Goal: Task Accomplishment & Management: Use online tool/utility

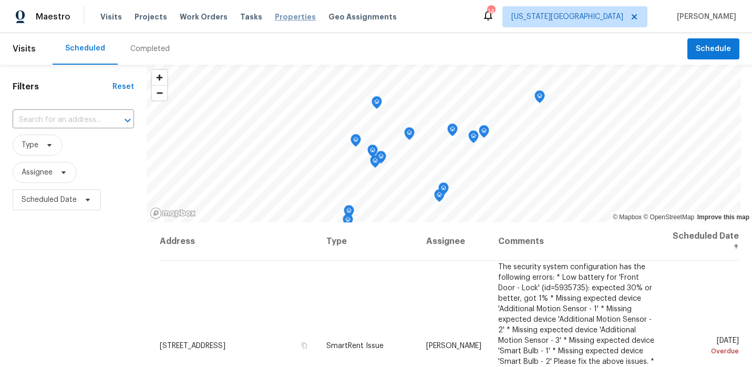
click at [275, 18] on span "Properties" at bounding box center [295, 17] width 41 height 11
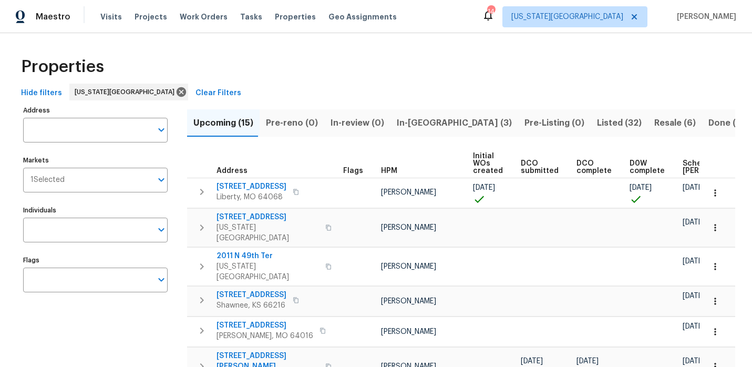
click at [597, 130] on span "Listed (32)" at bounding box center [619, 123] width 45 height 15
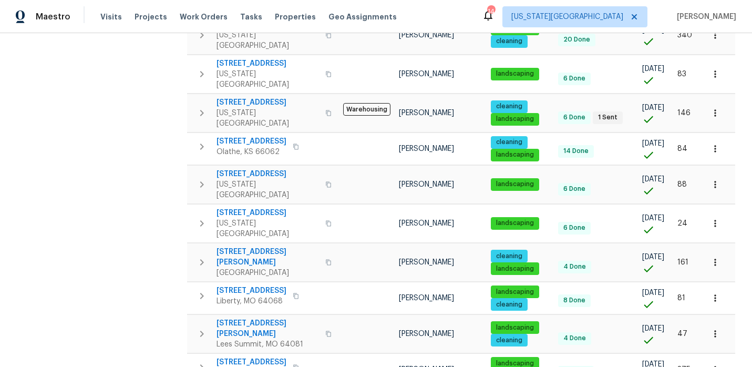
scroll to position [448, 0]
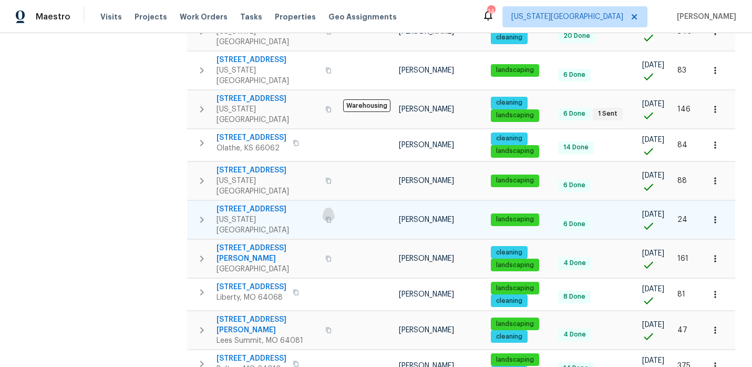
click at [326, 217] on icon "button" at bounding box center [328, 220] width 5 height 6
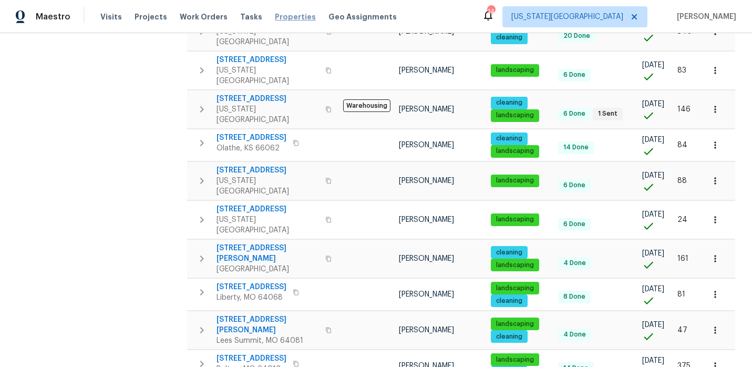
click at [275, 18] on span "Properties" at bounding box center [295, 17] width 41 height 11
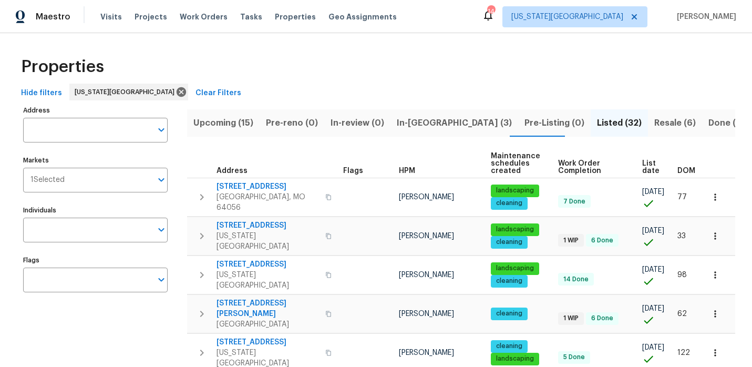
click at [397, 118] on span "In-reno (3)" at bounding box center [454, 123] width 115 height 15
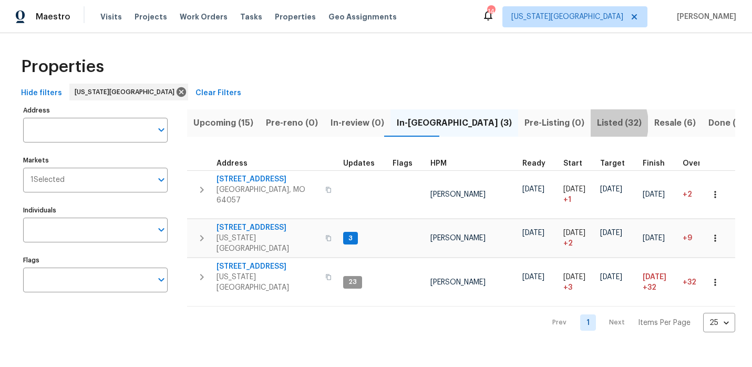
click at [597, 124] on span "Listed (32)" at bounding box center [619, 123] width 45 height 15
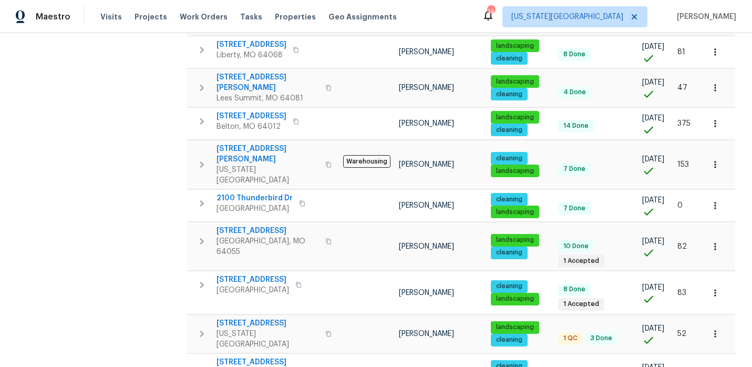
scroll to position [692, 0]
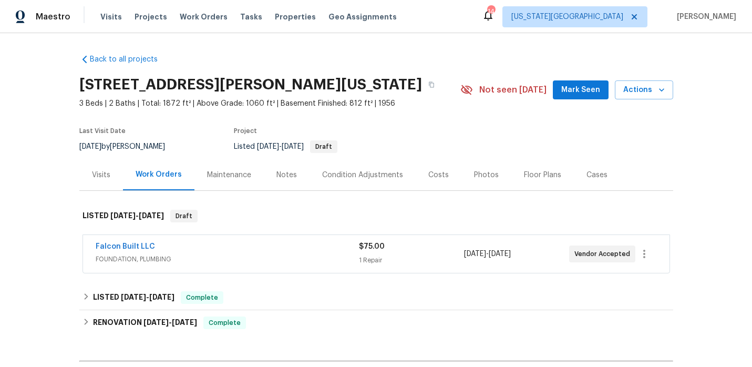
click at [284, 171] on div "Notes" at bounding box center [287, 175] width 21 height 11
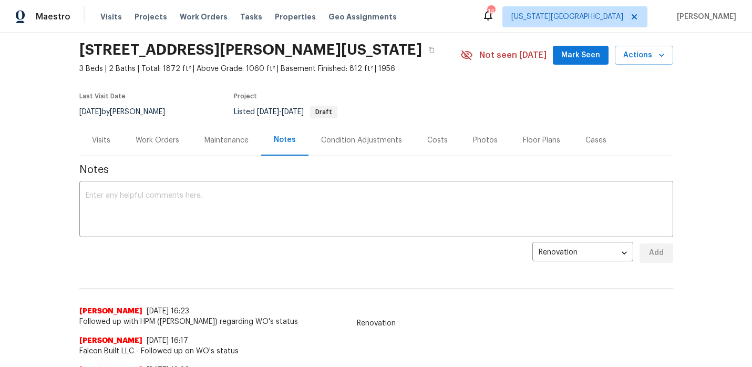
scroll to position [28, 0]
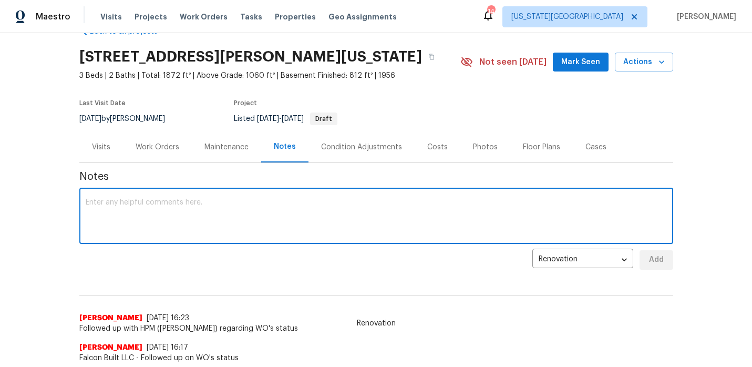
click at [158, 208] on textarea at bounding box center [377, 217] width 582 height 37
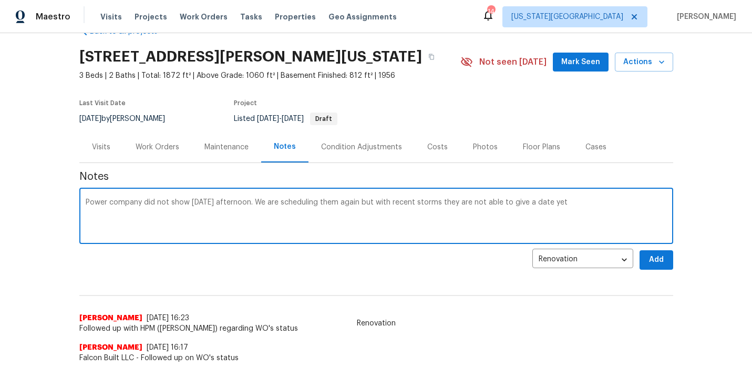
type textarea "Power company did not show on friday afternoon. We are scheduling them again bu…"
click at [646, 266] on button "Add" at bounding box center [657, 259] width 34 height 19
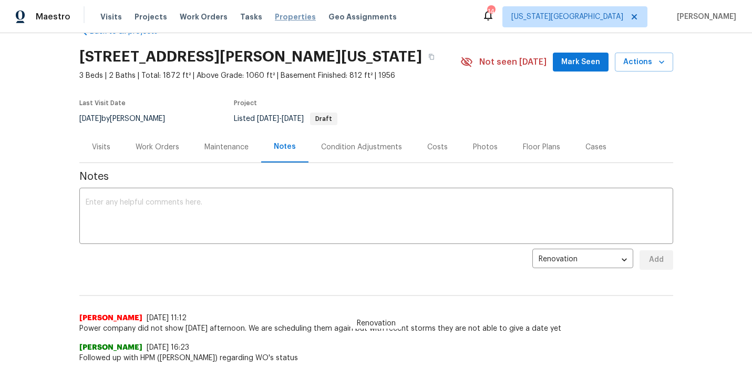
click at [285, 16] on span "Properties" at bounding box center [295, 17] width 41 height 11
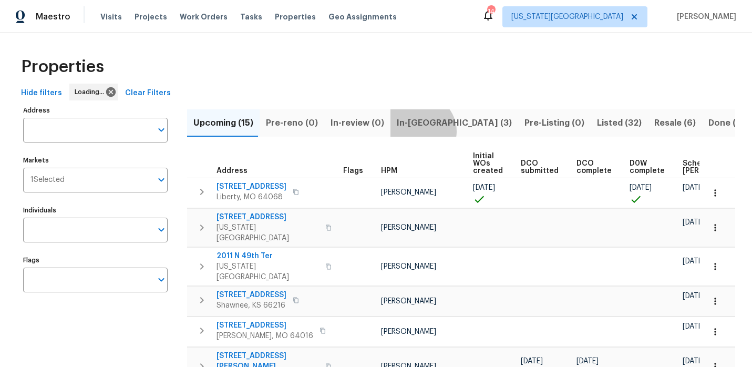
click at [413, 131] on button "In-[GEOGRAPHIC_DATA] (3)" at bounding box center [455, 122] width 128 height 27
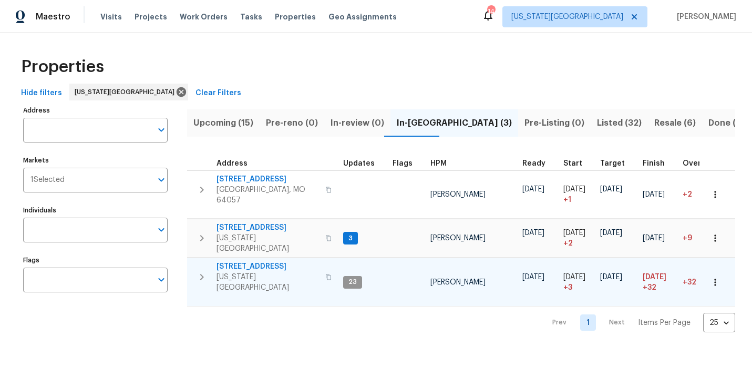
click at [253, 261] on span "[STREET_ADDRESS]" at bounding box center [268, 266] width 103 height 11
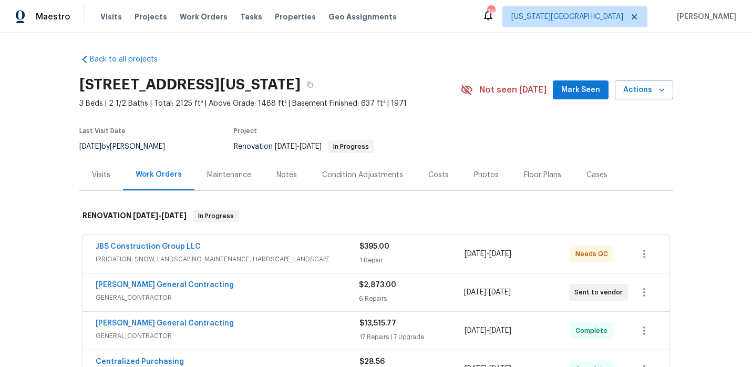
click at [285, 176] on div "Notes" at bounding box center [287, 175] width 21 height 11
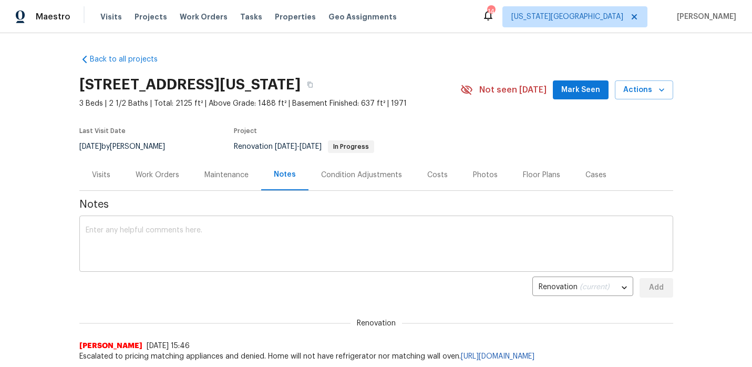
click at [169, 231] on textarea at bounding box center [377, 245] width 582 height 37
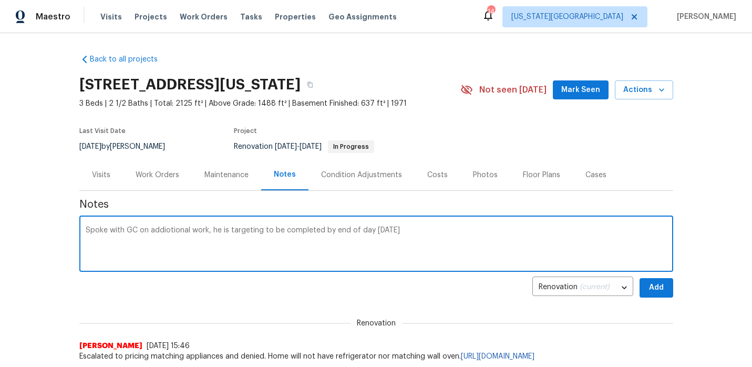
type textarea "Spoke with GC on addiotional work, he is targeting to be completed by end of da…"
click at [664, 282] on span "Add" at bounding box center [656, 287] width 17 height 13
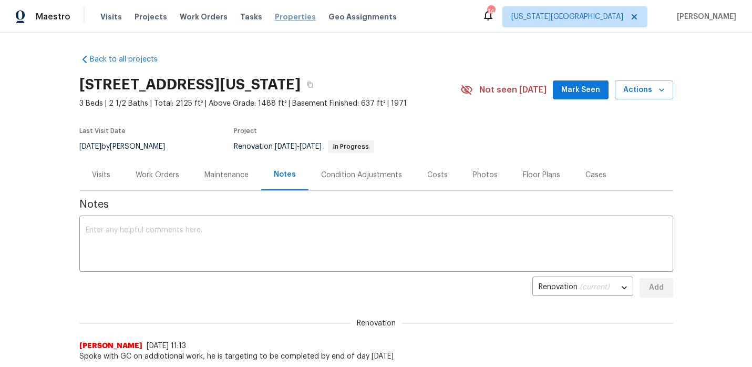
click at [278, 18] on span "Properties" at bounding box center [295, 17] width 41 height 11
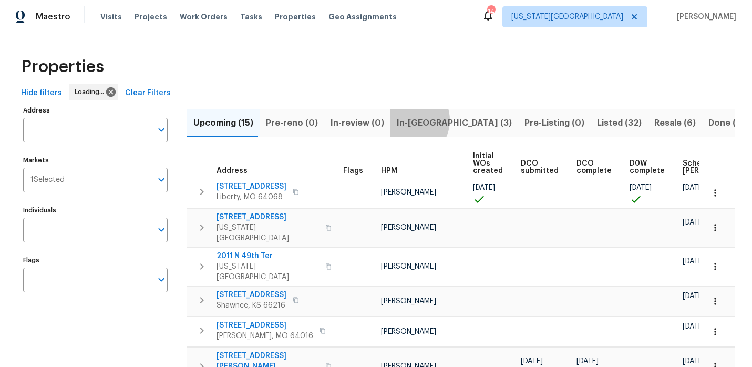
click at [401, 120] on span "In-[GEOGRAPHIC_DATA] (3)" at bounding box center [454, 123] width 115 height 15
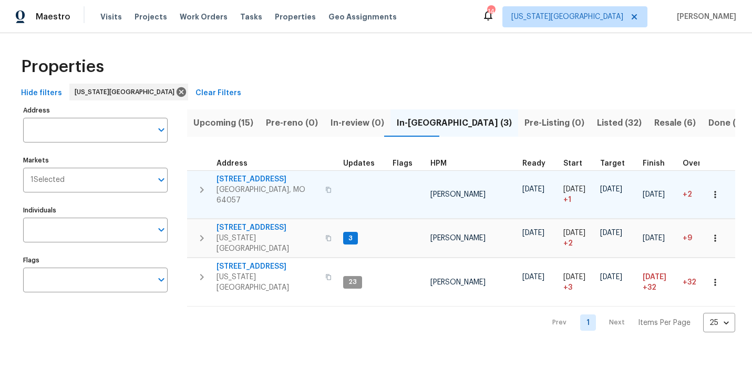
click at [272, 178] on span "[STREET_ADDRESS]" at bounding box center [268, 179] width 103 height 11
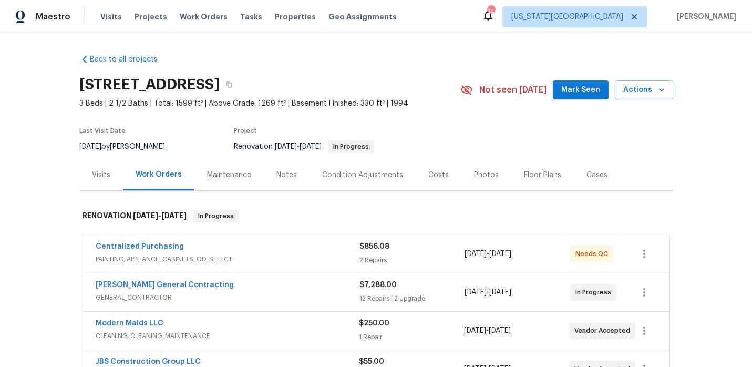
click at [282, 176] on div "Notes" at bounding box center [287, 175] width 21 height 11
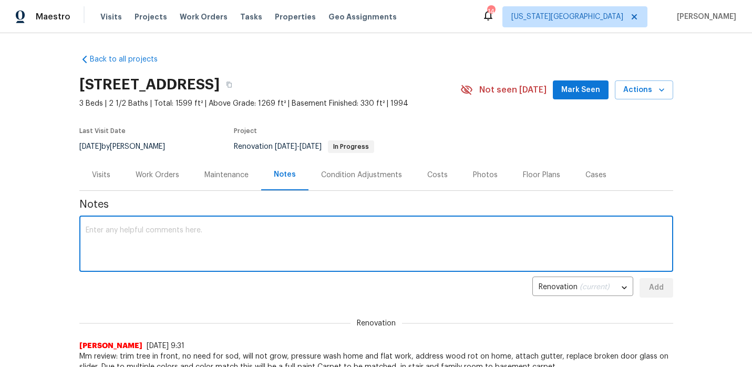
click at [205, 227] on textarea at bounding box center [377, 245] width 582 height 37
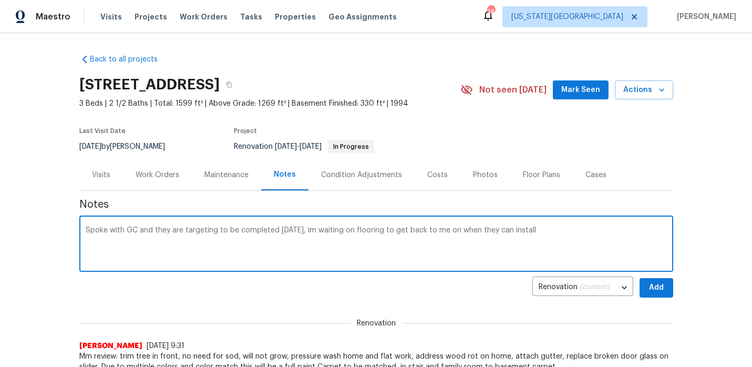
type textarea "Spoke with GC and they are targeting to be completed [DATE], im waiting on floo…"
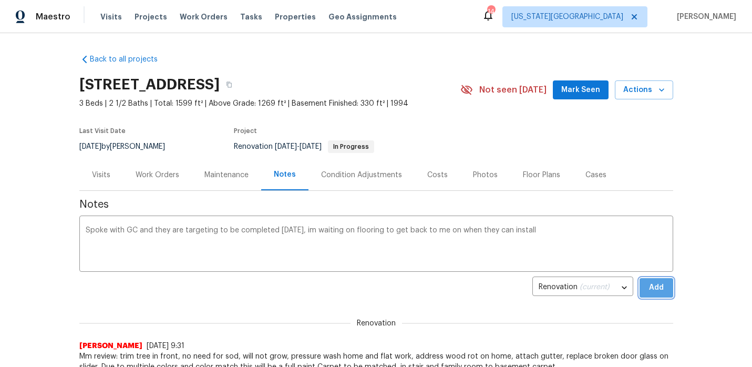
click at [653, 290] on span "Add" at bounding box center [656, 287] width 17 height 13
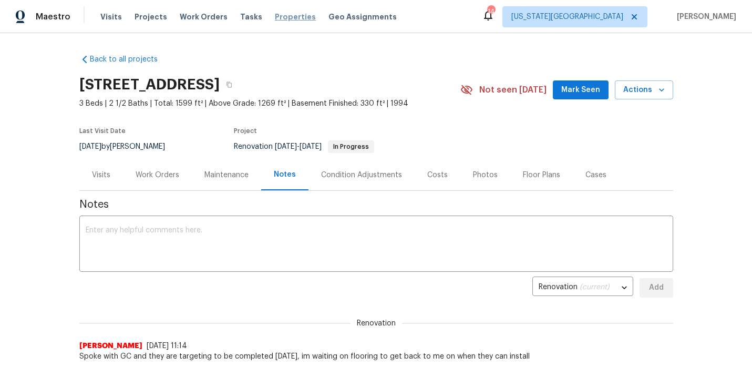
click at [282, 16] on span "Properties" at bounding box center [295, 17] width 41 height 11
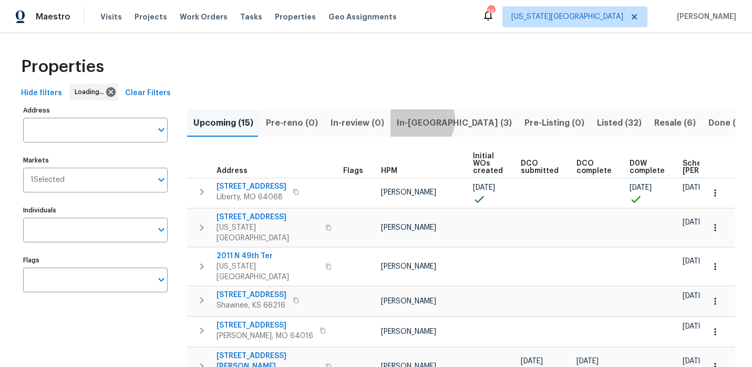
click at [414, 120] on span "In-reno (3)" at bounding box center [454, 123] width 115 height 15
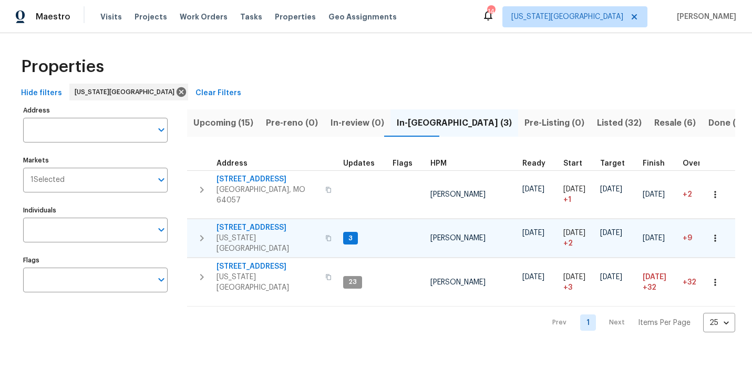
click at [268, 226] on span "[STREET_ADDRESS]" at bounding box center [268, 227] width 103 height 11
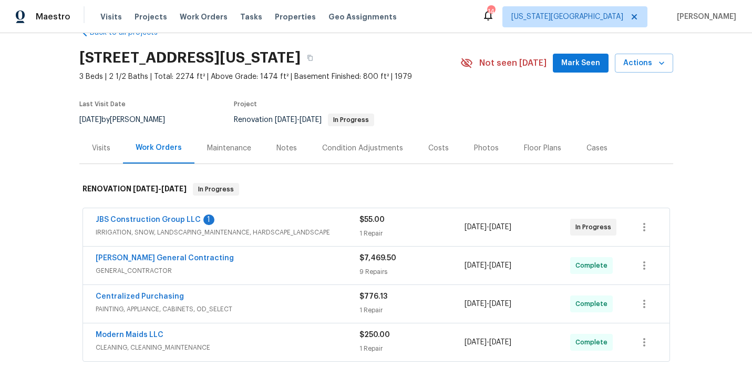
scroll to position [15, 0]
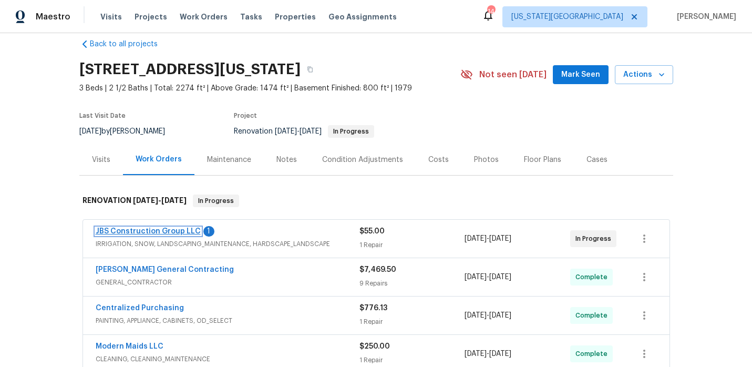
click at [182, 230] on link "JBS Construction Group LLC" at bounding box center [148, 231] width 105 height 7
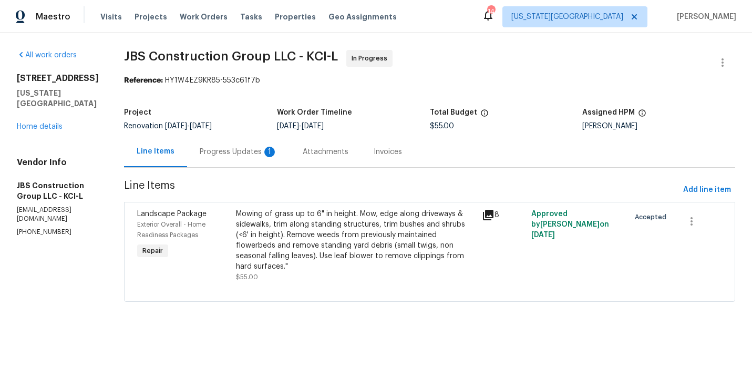
click at [279, 159] on div "Progress Updates 1" at bounding box center [238, 151] width 103 height 31
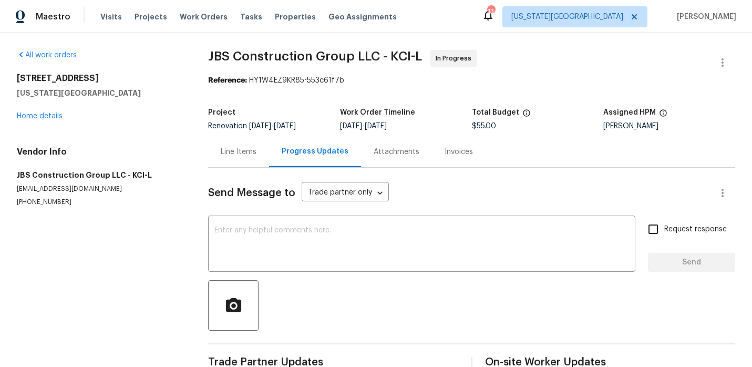
click at [30, 120] on div "[STREET_ADDRESS][US_STATE] Home details" at bounding box center [100, 97] width 166 height 48
click at [34, 118] on link "Home details" at bounding box center [40, 116] width 46 height 7
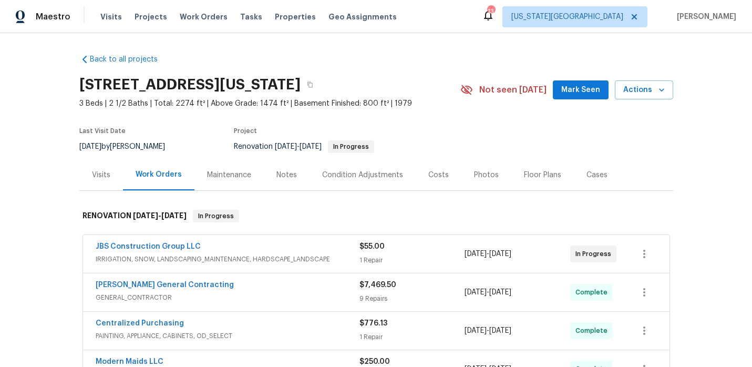
click at [294, 177] on div "Notes" at bounding box center [287, 174] width 46 height 31
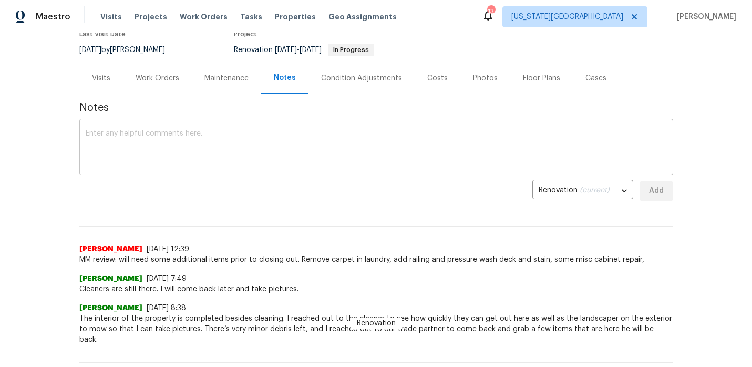
scroll to position [161, 0]
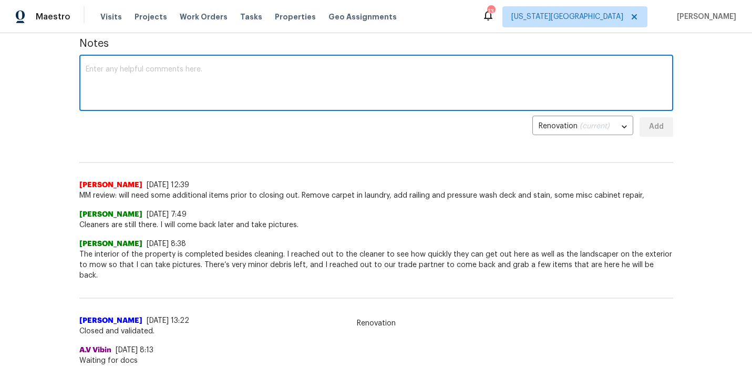
click at [147, 66] on textarea at bounding box center [377, 84] width 582 height 37
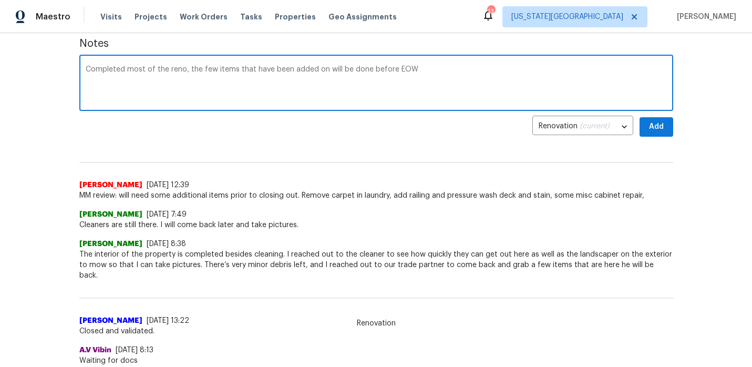
type textarea "Completed most of the reno, the few items that have been added on will be done …"
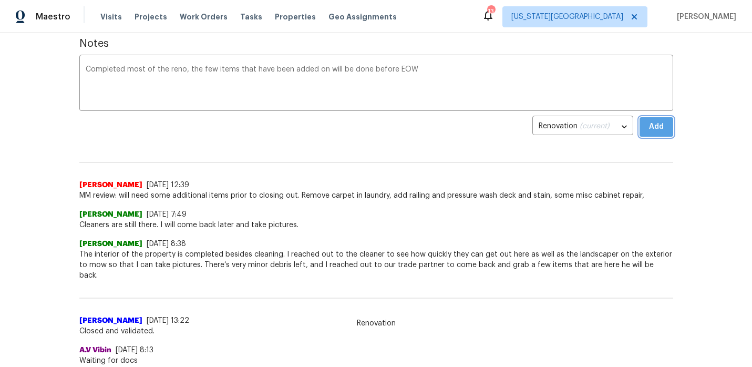
click at [654, 133] on button "Add" at bounding box center [657, 126] width 34 height 19
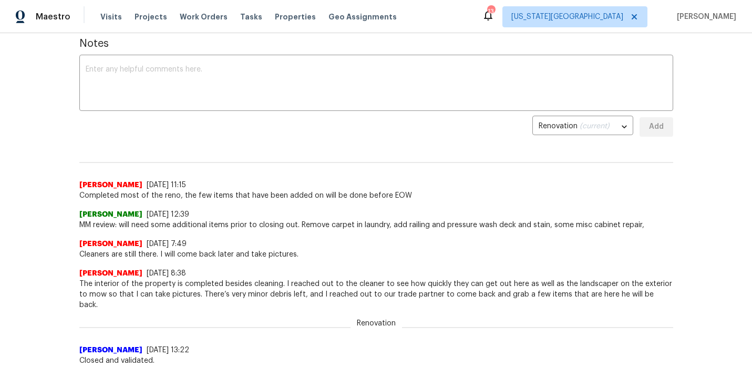
scroll to position [0, 0]
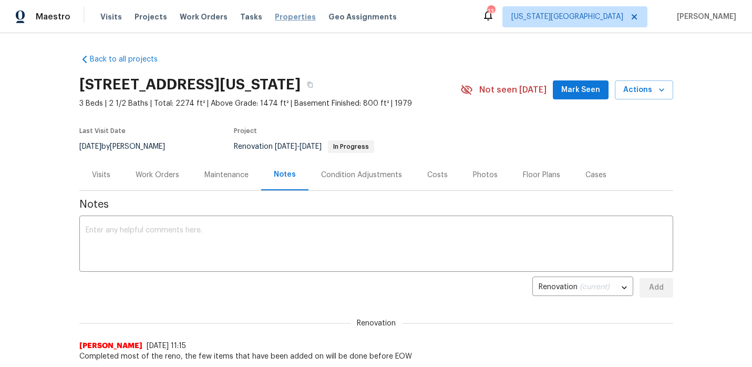
click at [280, 17] on span "Properties" at bounding box center [295, 17] width 41 height 11
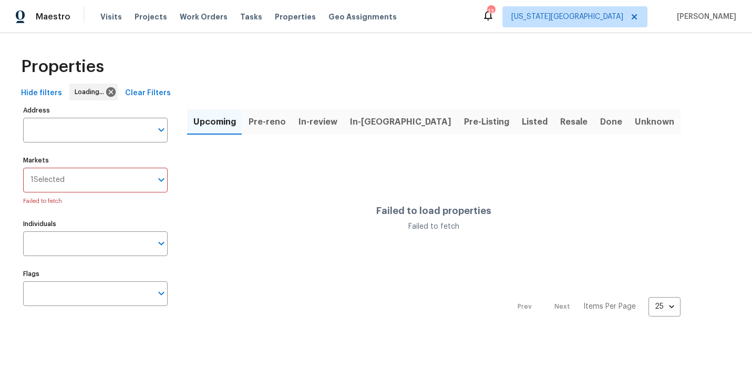
click at [357, 120] on span "In-[GEOGRAPHIC_DATA]" at bounding box center [400, 122] width 101 height 15
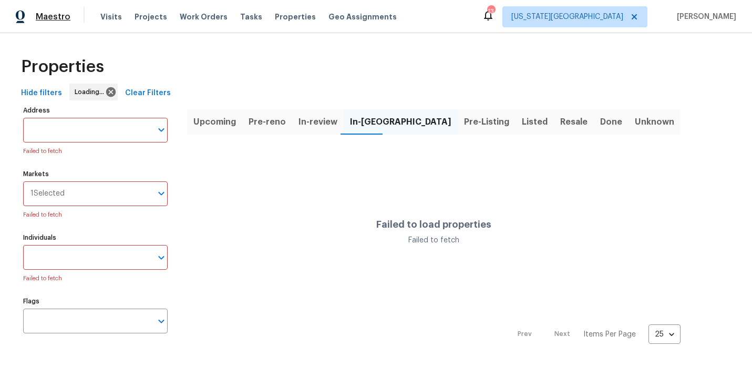
click at [36, 13] on span "Maestro" at bounding box center [53, 17] width 35 height 11
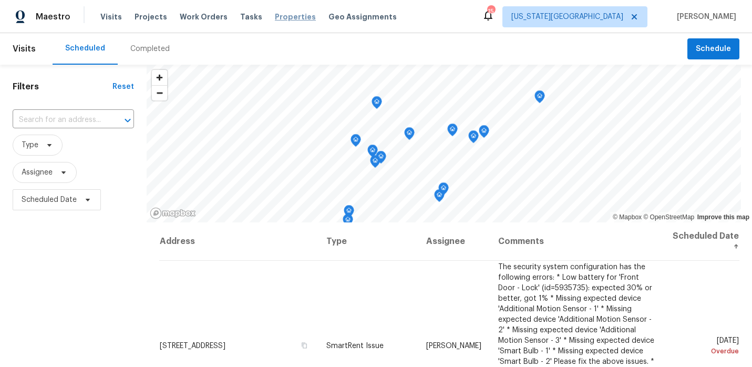
click at [283, 17] on span "Properties" at bounding box center [295, 17] width 41 height 11
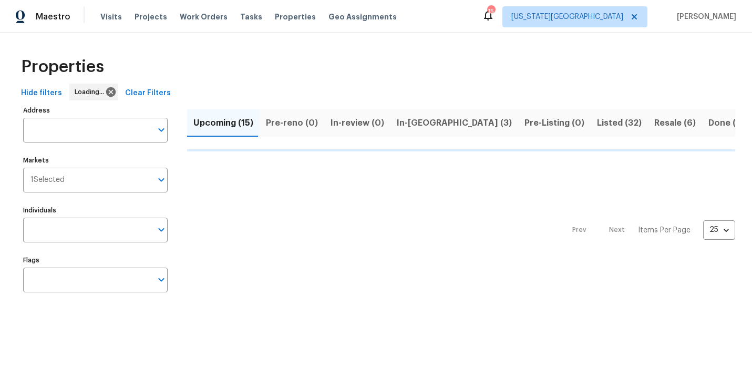
click at [410, 120] on span "In-reno (3)" at bounding box center [454, 123] width 115 height 15
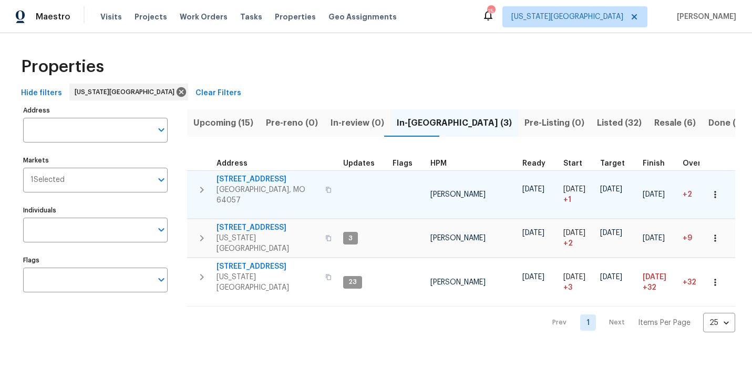
click at [264, 178] on span "18109 E 31st Terrace Dr S" at bounding box center [268, 179] width 103 height 11
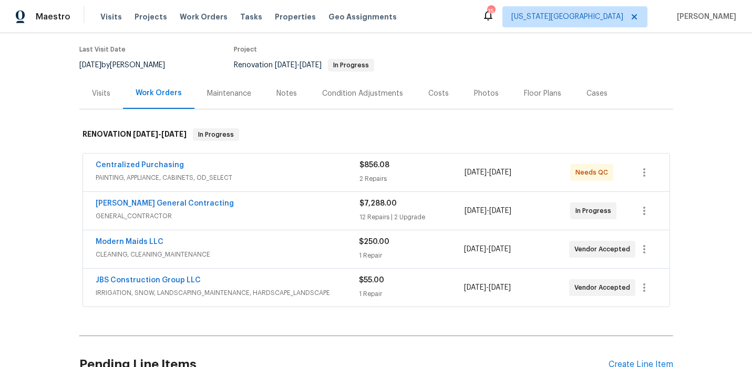
scroll to position [85, 0]
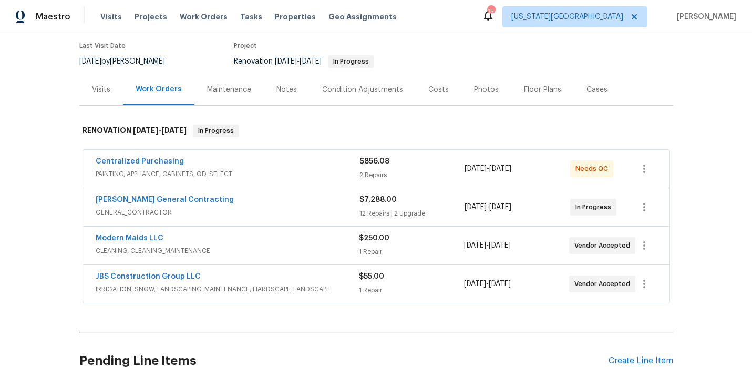
click at [314, 158] on div "Centralized Purchasing" at bounding box center [228, 162] width 264 height 13
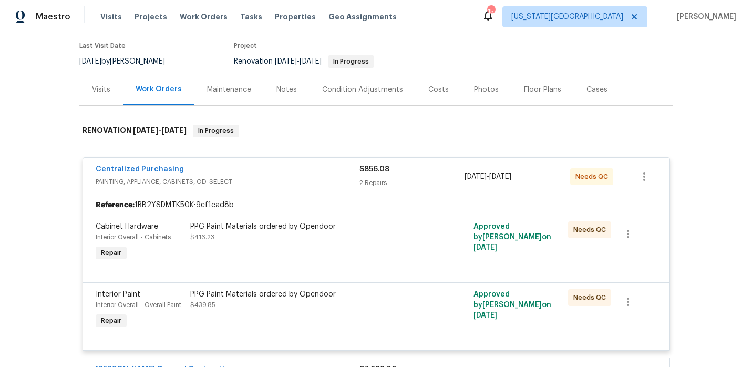
click at [318, 247] on div "PPG Paint Materials ordered by Opendoor $416.23" at bounding box center [305, 242] width 237 height 48
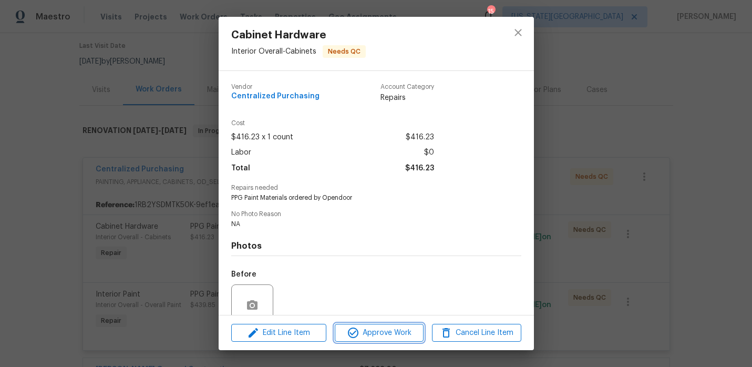
click at [347, 328] on icon "button" at bounding box center [353, 333] width 13 height 13
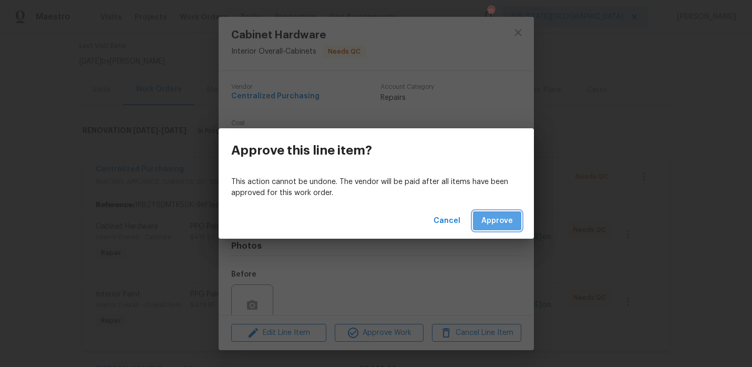
click at [488, 219] on span "Approve" at bounding box center [498, 221] width 32 height 13
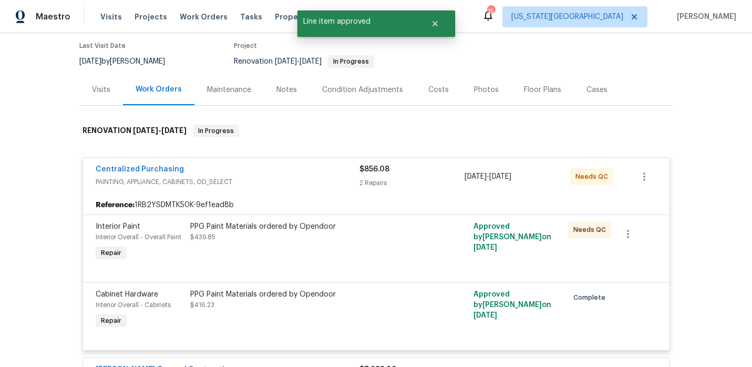
click at [315, 192] on div "Centralized Purchasing PAINTING, APPLIANCE, CABINETS, OD_SELECT $856.08 2 Repai…" at bounding box center [376, 177] width 587 height 38
click at [316, 226] on div "PPG Paint Materials ordered by Opendoor" at bounding box center [305, 226] width 230 height 11
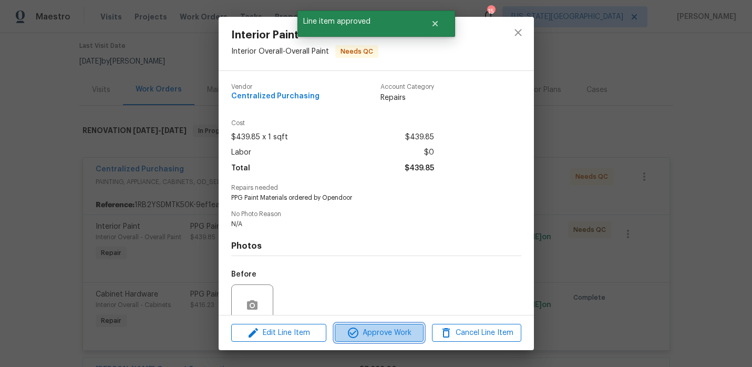
click at [364, 330] on span "Approve Work" at bounding box center [379, 333] width 83 height 13
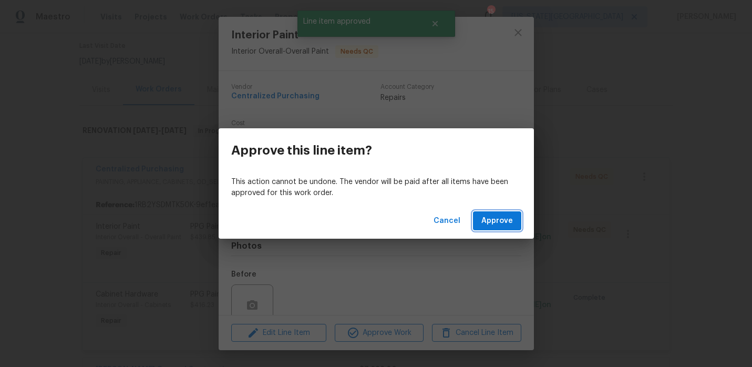
click at [496, 220] on span "Approve" at bounding box center [498, 221] width 32 height 13
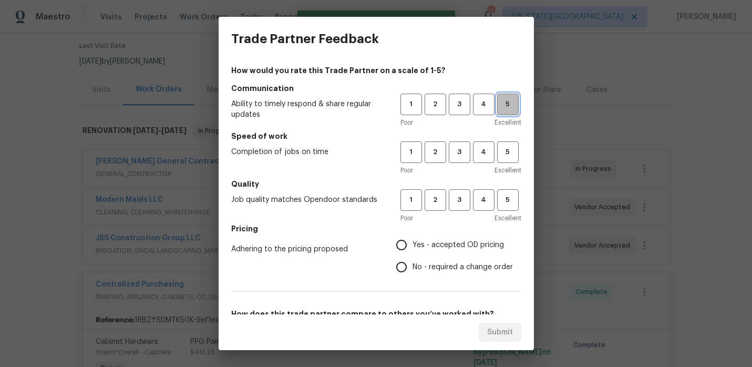
click at [514, 99] on span "5" at bounding box center [507, 104] width 19 height 12
click at [511, 151] on span "5" at bounding box center [507, 152] width 19 height 12
click at [505, 195] on span "5" at bounding box center [507, 200] width 19 height 12
click at [406, 267] on input "No - required a change order" at bounding box center [402, 267] width 22 height 22
radio input "true"
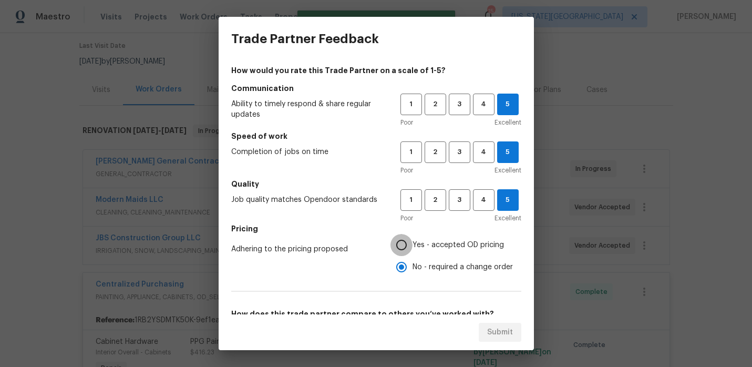
click at [405, 253] on input "Yes - accepted OD pricing" at bounding box center [402, 245] width 22 height 22
radio input "true"
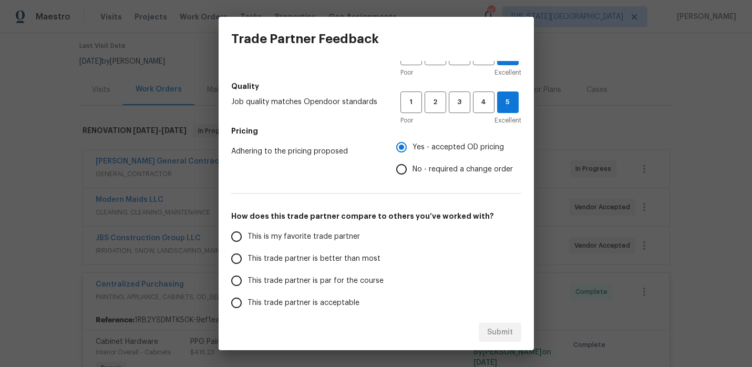
scroll to position [106, 0]
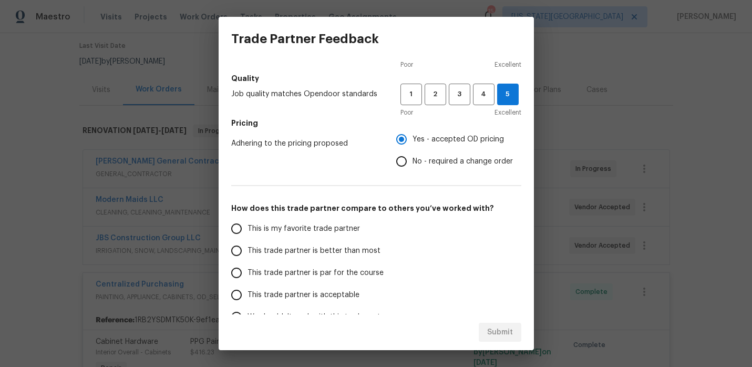
click at [249, 251] on span "This trade partner is better than most" at bounding box center [314, 251] width 133 height 11
click at [248, 251] on input "This trade partner is better than most" at bounding box center [237, 251] width 22 height 22
click at [506, 336] on span "Submit" at bounding box center [500, 332] width 26 height 13
radio input "true"
radio input "false"
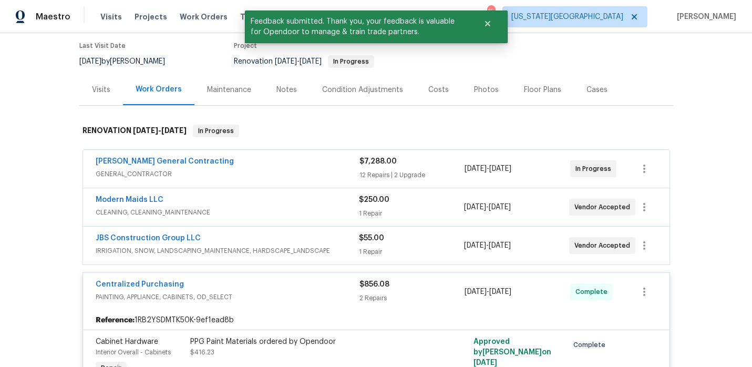
click at [262, 198] on div "Modern Maids LLC" at bounding box center [227, 201] width 263 height 13
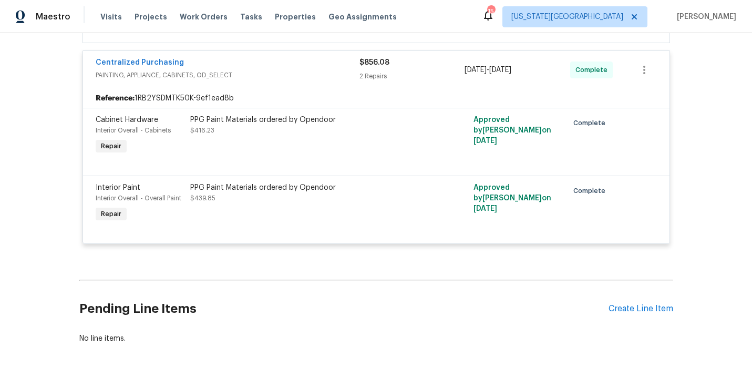
scroll to position [647, 0]
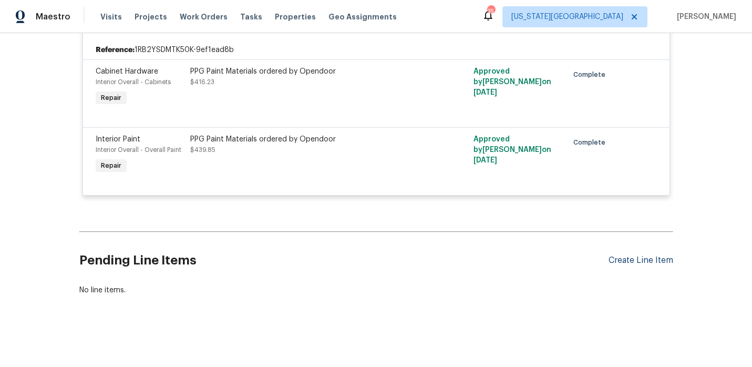
click at [626, 257] on div "Create Line Item" at bounding box center [641, 261] width 65 height 10
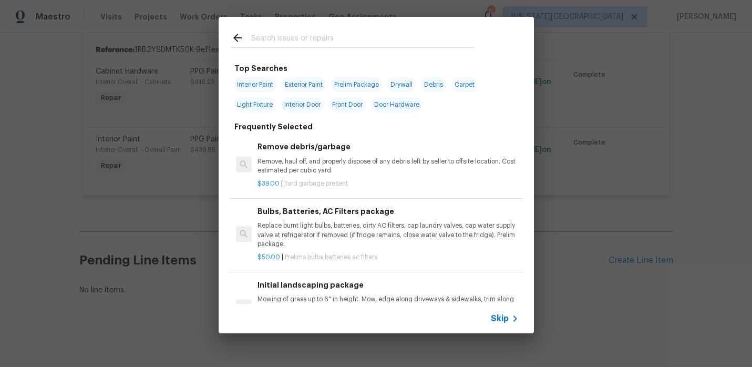
click at [290, 41] on input "text" at bounding box center [362, 40] width 223 height 16
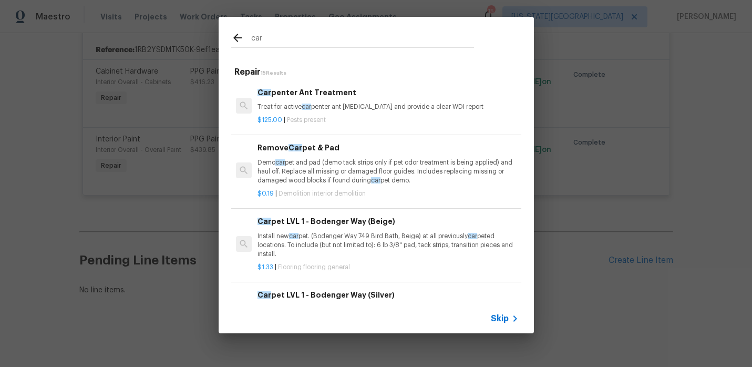
type input "car"
click at [331, 229] on div "Car pet LVL 1 - Bodenger Way (Beige) Install new car pet. (Bodenger Way 749 Bir…" at bounding box center [388, 237] width 261 height 43
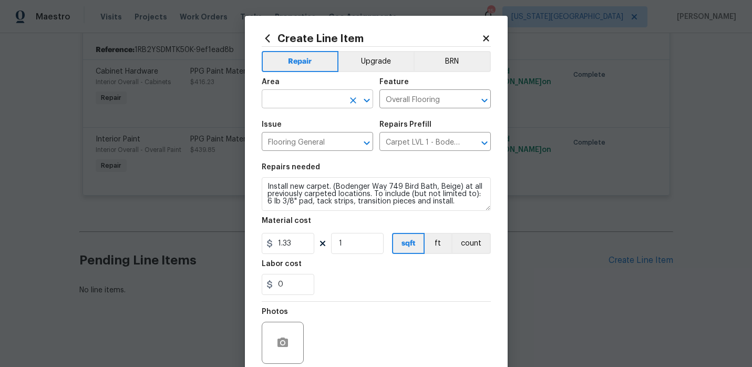
click at [305, 101] on input "text" at bounding box center [303, 100] width 82 height 16
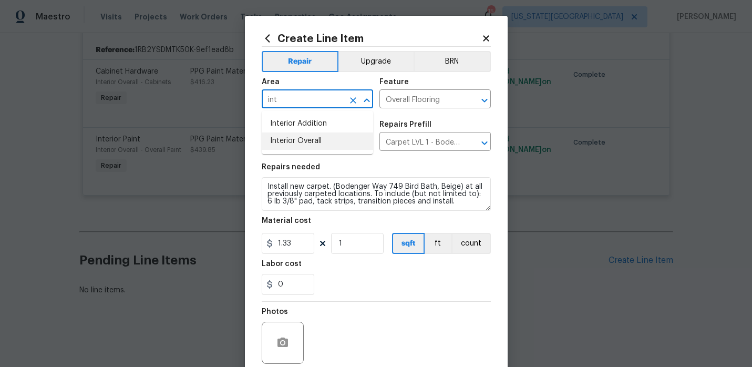
click at [307, 138] on li "Interior Overall" at bounding box center [317, 140] width 111 height 17
type input "Interior Overall"
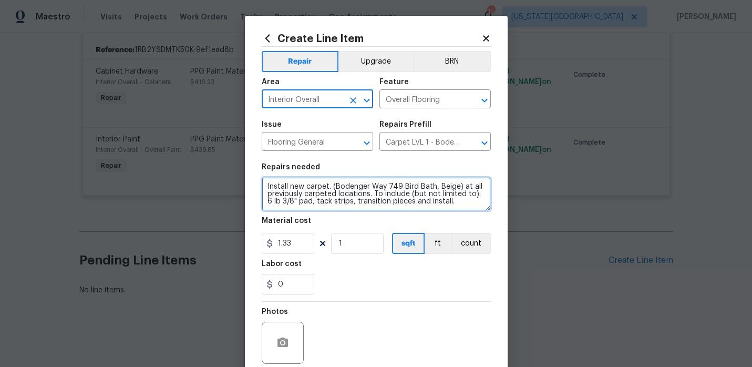
click at [458, 205] on textarea "Install new carpet. (Bodenger Way 749 Bird Bath, Beige) at all previously carpe…" at bounding box center [376, 194] width 229 height 34
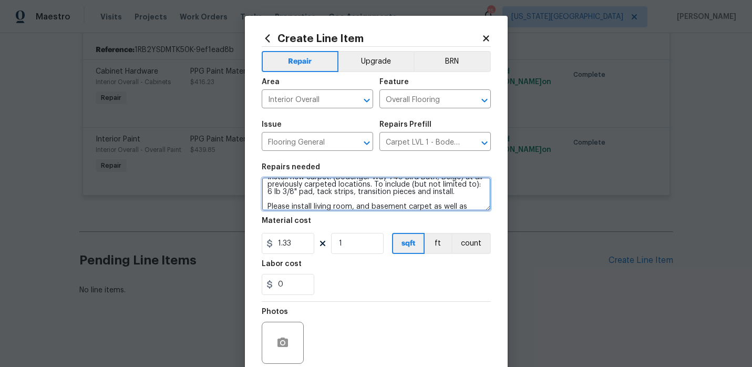
type textarea "Install new carpet. (Bodenger Way 749 Bird Bath, Beige) at all previously carpe…"
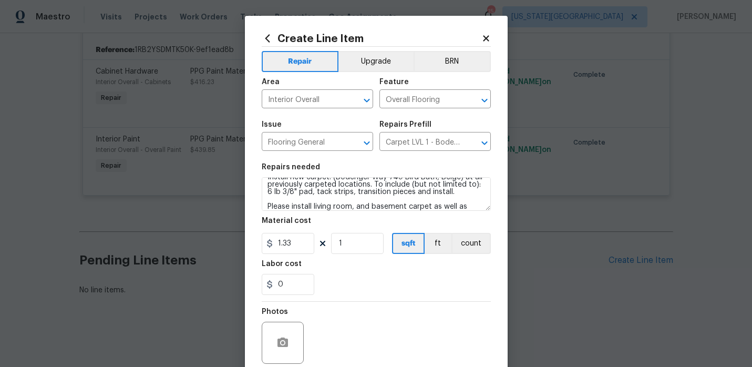
click at [399, 271] on div "Labor cost" at bounding box center [376, 267] width 229 height 14
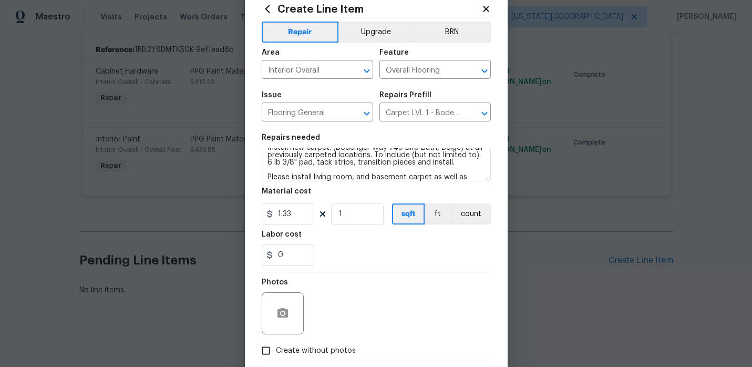
scroll to position [86, 0]
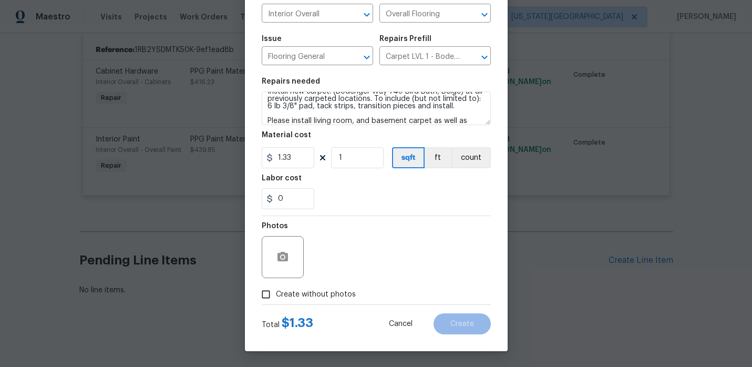
click at [266, 293] on input "Create without photos" at bounding box center [266, 294] width 20 height 20
checkbox input "true"
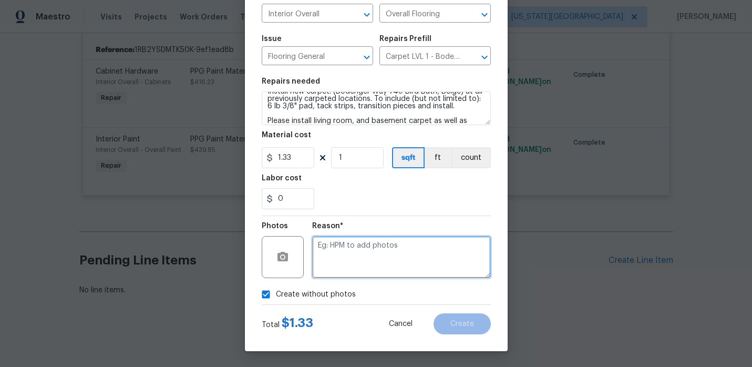
click at [396, 261] on textarea at bounding box center [401, 257] width 179 height 42
type textarea "/"
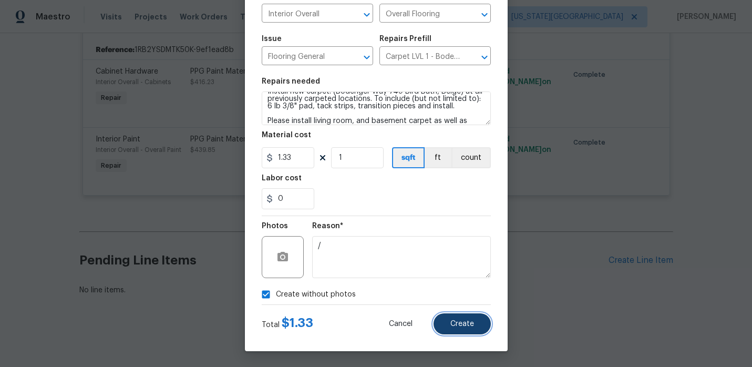
click at [475, 330] on button "Create" at bounding box center [462, 323] width 57 height 21
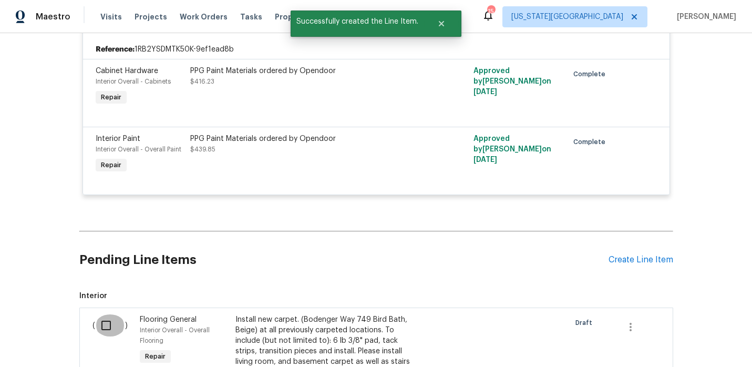
click at [103, 327] on input "checkbox" at bounding box center [110, 325] width 30 height 22
checkbox input "true"
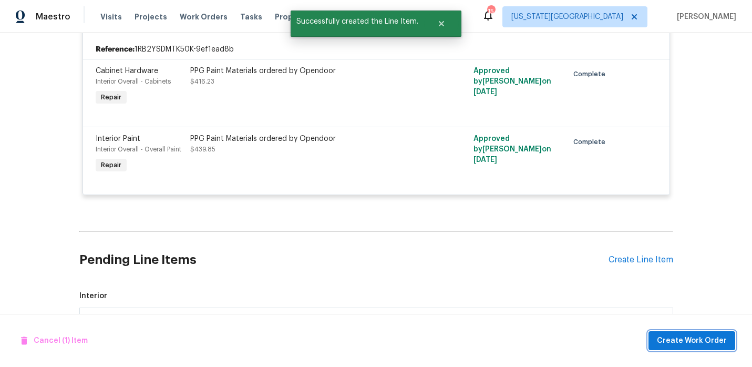
click at [693, 344] on span "Create Work Order" at bounding box center [692, 340] width 70 height 13
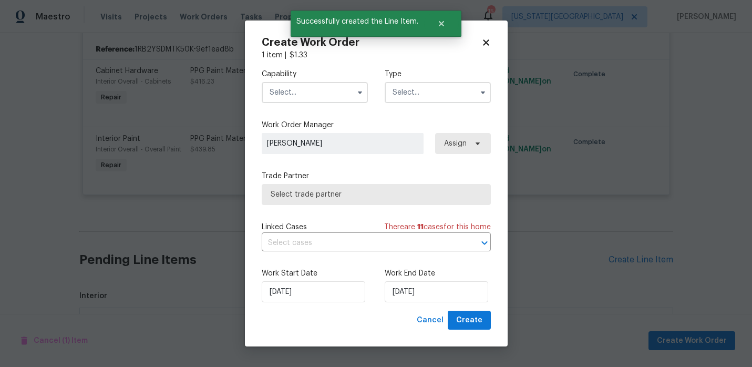
click at [327, 99] on input "text" at bounding box center [315, 92] width 106 height 21
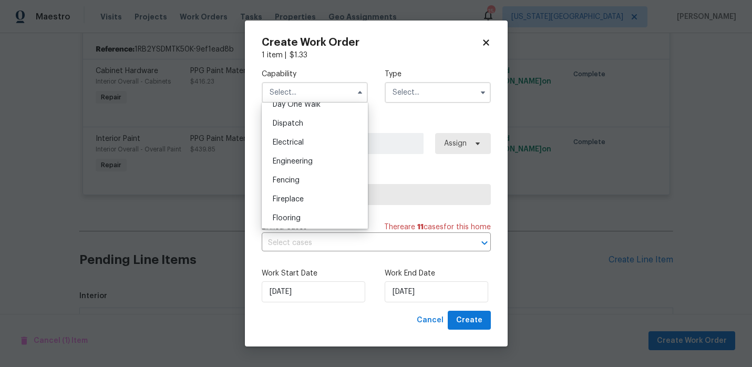
scroll to position [312, 0]
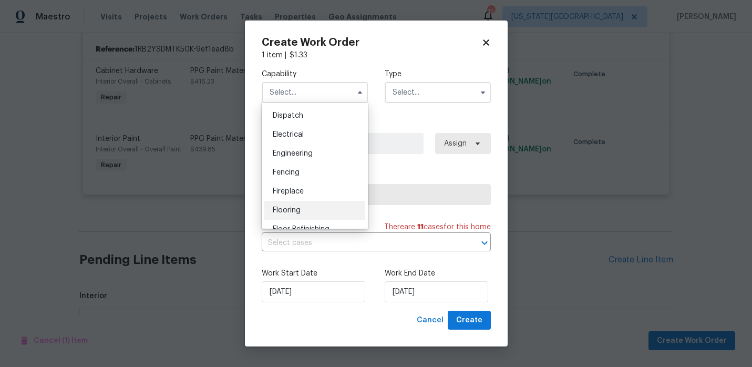
click at [294, 207] on span "Flooring" at bounding box center [287, 210] width 28 height 7
type input "Flooring"
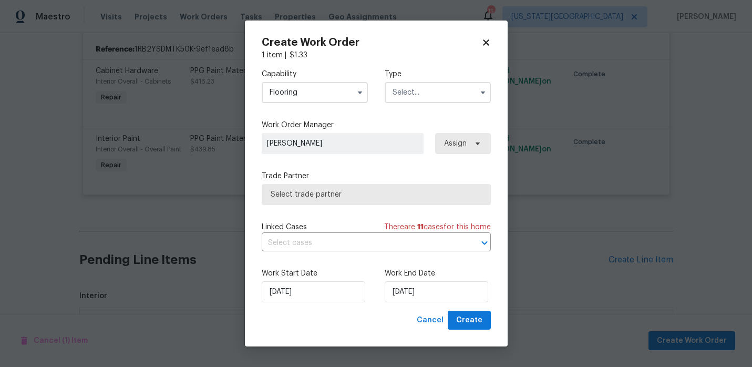
click at [412, 85] on input "text" at bounding box center [438, 92] width 106 height 21
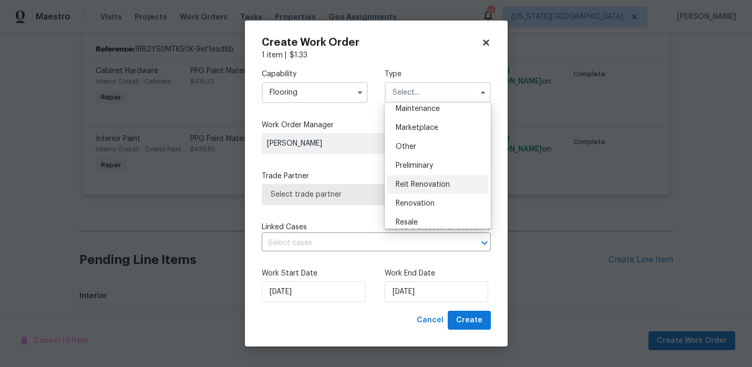
scroll to position [187, 0]
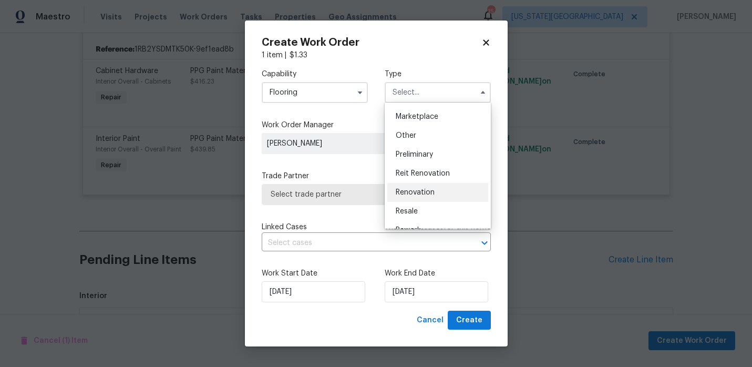
click at [415, 199] on div "Renovation" at bounding box center [437, 192] width 101 height 19
type input "Renovation"
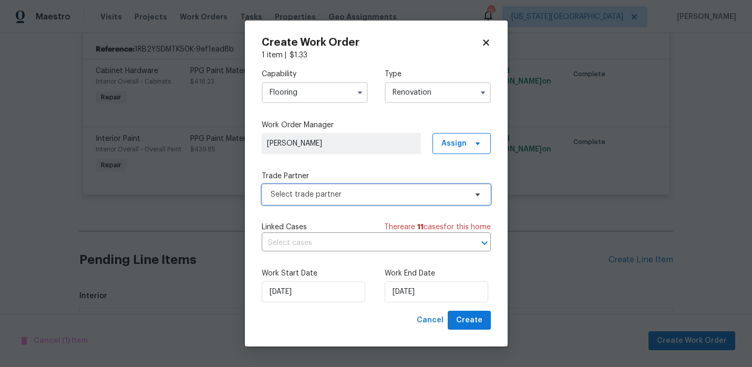
click at [336, 197] on span "Select trade partner" at bounding box center [369, 194] width 196 height 11
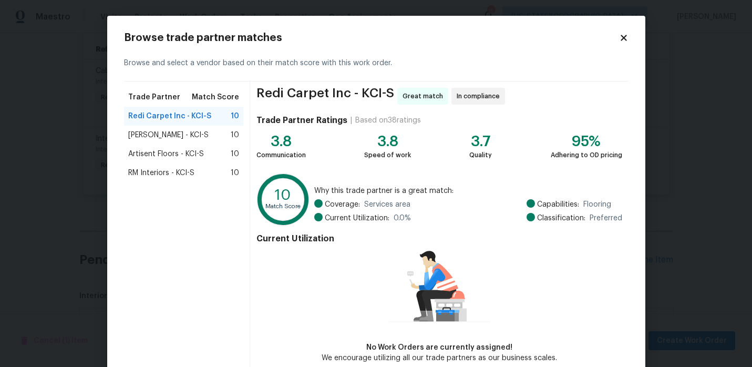
scroll to position [54, 0]
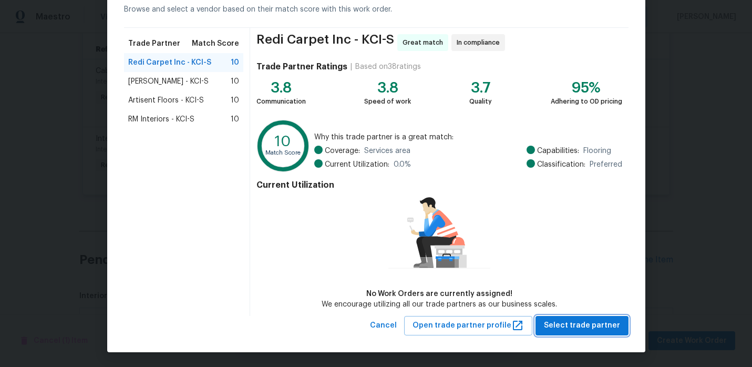
click at [558, 322] on span "Select trade partner" at bounding box center [582, 325] width 76 height 13
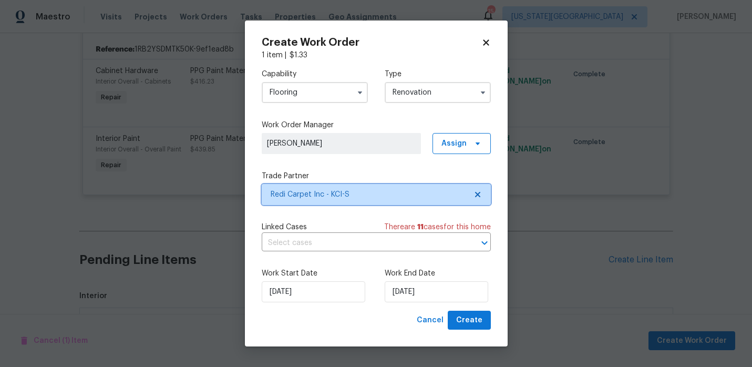
scroll to position [0, 0]
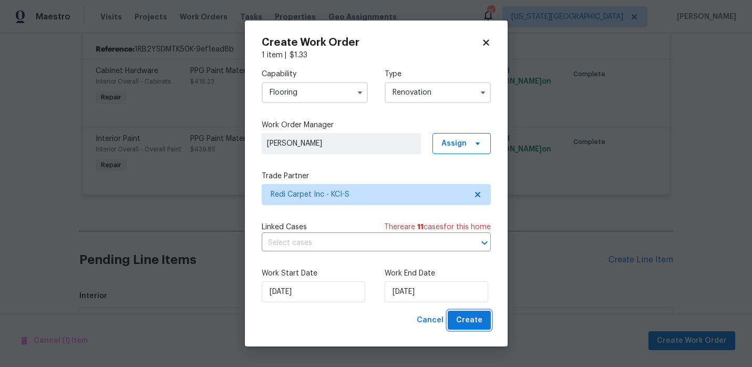
click at [475, 324] on span "Create" at bounding box center [469, 320] width 26 height 13
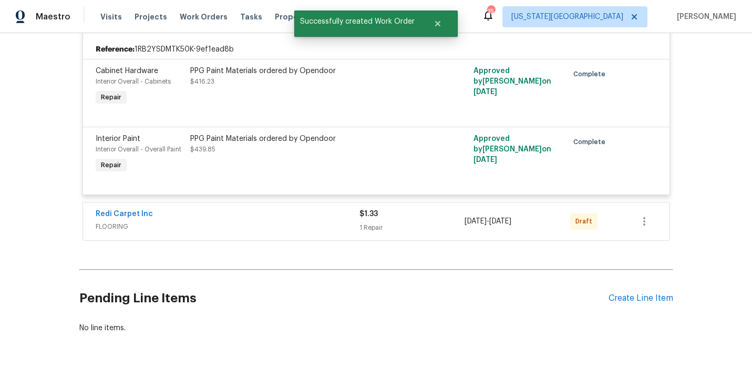
scroll to position [641, 0]
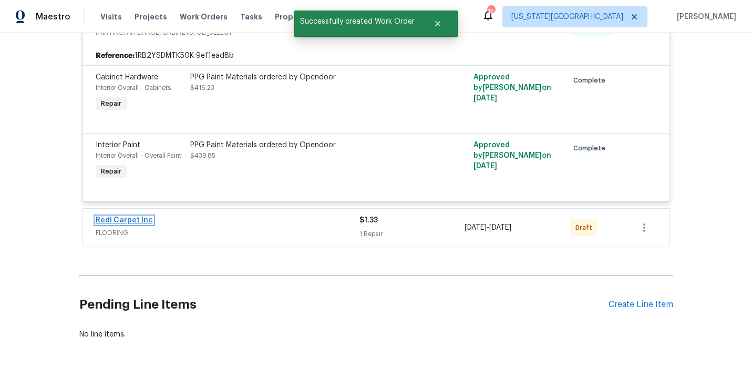
click at [139, 217] on link "Redi Carpet Inc" at bounding box center [124, 220] width 57 height 7
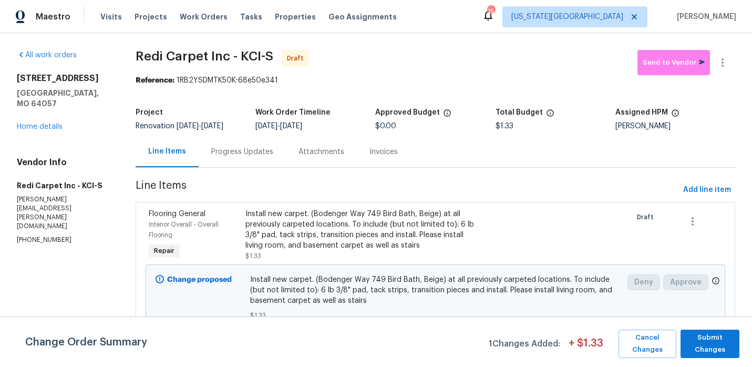
scroll to position [4, 0]
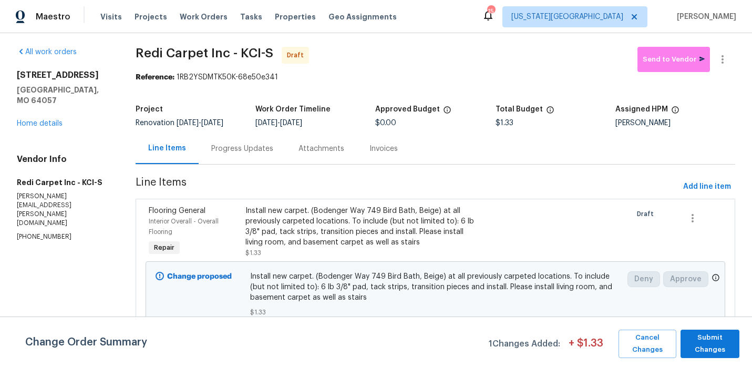
click at [264, 144] on div "Progress Updates" at bounding box center [242, 149] width 62 height 11
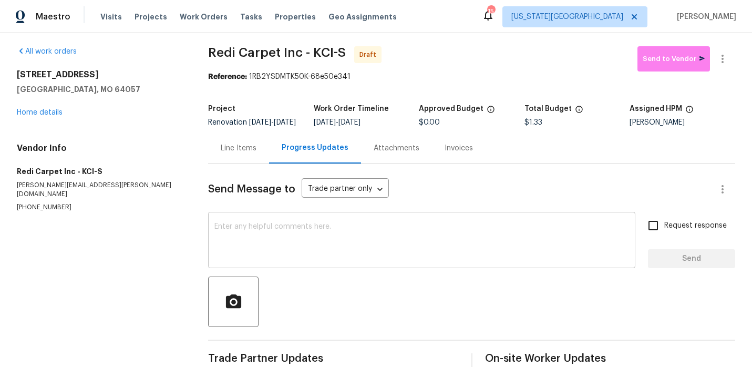
click at [283, 249] on textarea at bounding box center [422, 241] width 415 height 37
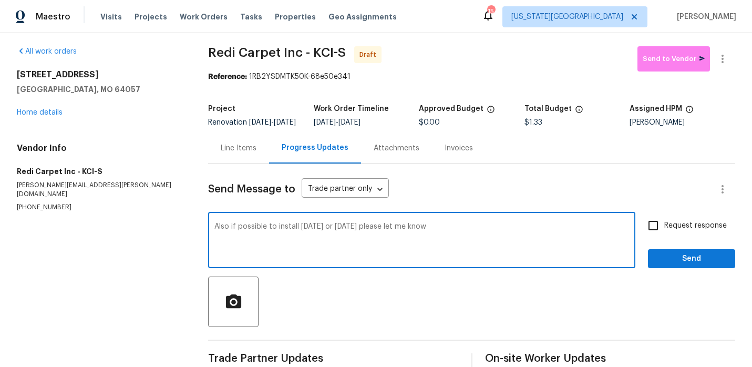
drag, startPoint x: 283, startPoint y: 249, endPoint x: 478, endPoint y: 293, distance: 200.6
click at [451, 279] on div "Send Message to Trade partner only Trade partner only ​ Also if possible to ins…" at bounding box center [471, 267] width 527 height 206
type textarea "Also if possible to install thursday or friday please let me know"
click at [715, 262] on span "Send" at bounding box center [692, 258] width 70 height 13
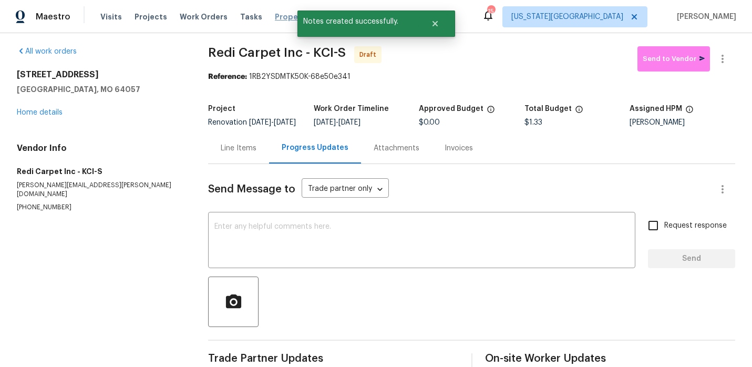
click at [275, 15] on span "Properties" at bounding box center [295, 17] width 41 height 11
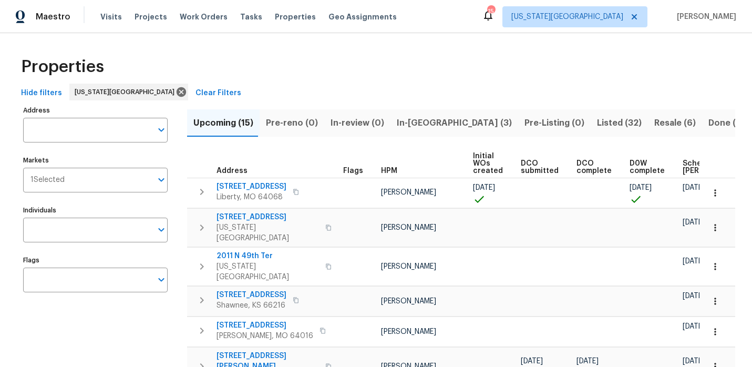
click at [415, 123] on span "In-reno (3)" at bounding box center [454, 123] width 115 height 15
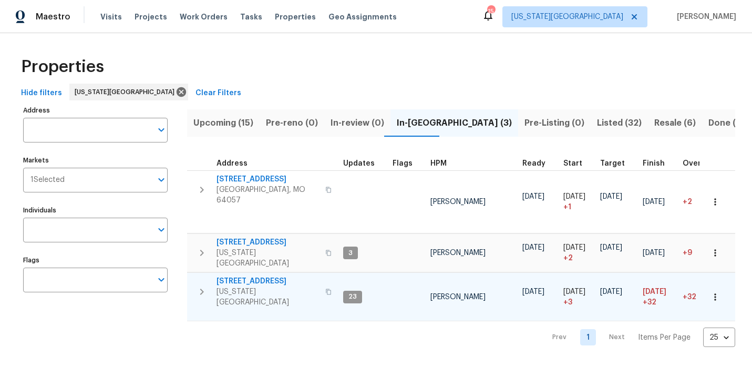
click at [254, 276] on span "[STREET_ADDRESS]" at bounding box center [268, 281] width 103 height 11
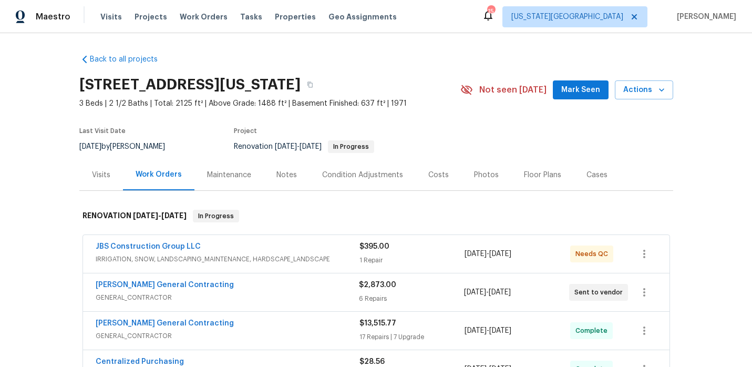
click at [176, 238] on div "JBS Construction Group LLC IRRIGATION, SNOW, LANDSCAPING_MAINTENANCE, HARDSCAPE…" at bounding box center [376, 254] width 587 height 38
click at [172, 243] on link "JBS Construction Group LLC" at bounding box center [148, 246] width 105 height 7
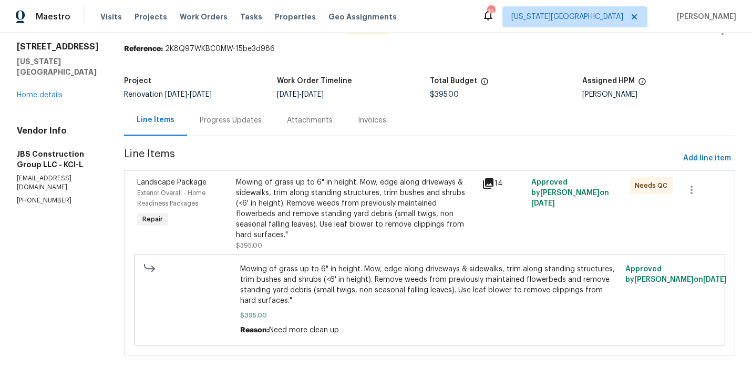
scroll to position [50, 0]
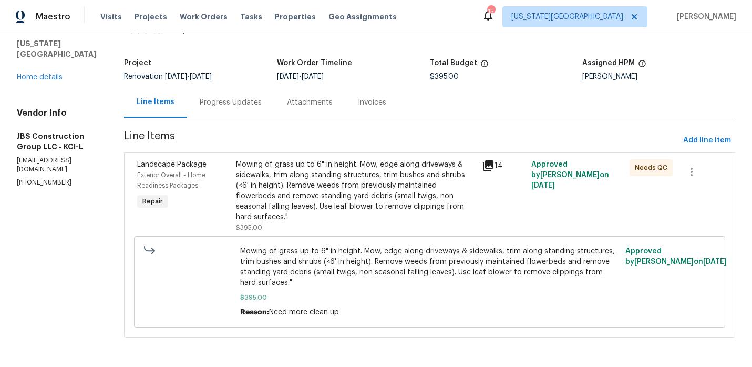
click at [332, 187] on div "Mowing of grass up to 6" in height. Mow, edge along driveways & sidewalks, trim…" at bounding box center [356, 190] width 240 height 63
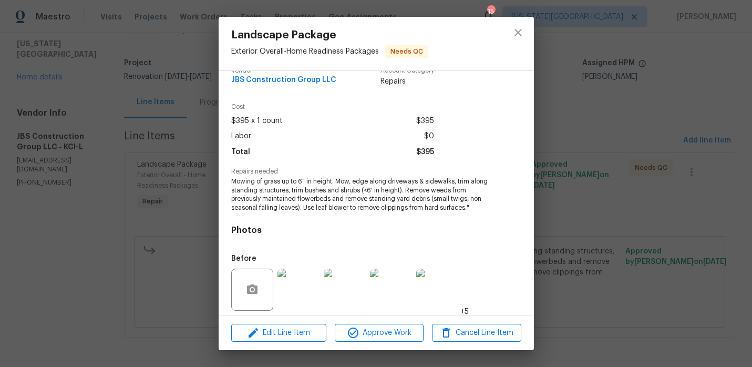
scroll to position [0, 0]
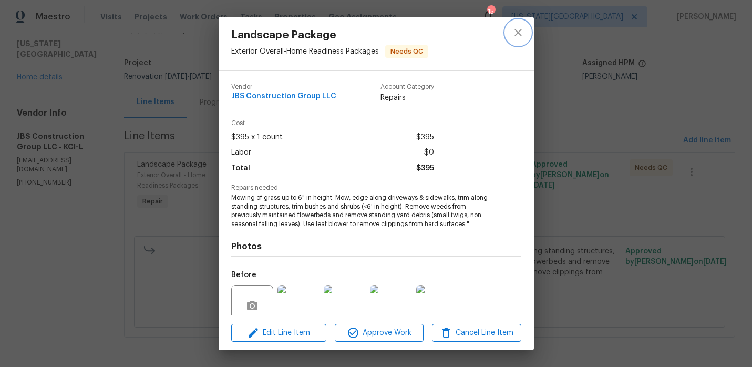
click at [511, 38] on button "close" at bounding box center [518, 32] width 25 height 25
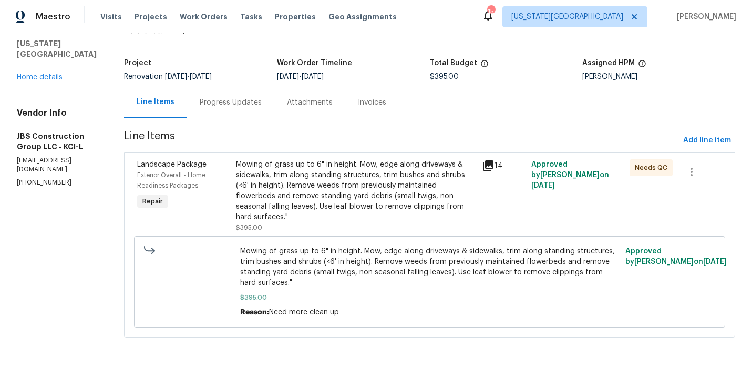
click at [262, 106] on div "Progress Updates" at bounding box center [231, 102] width 62 height 11
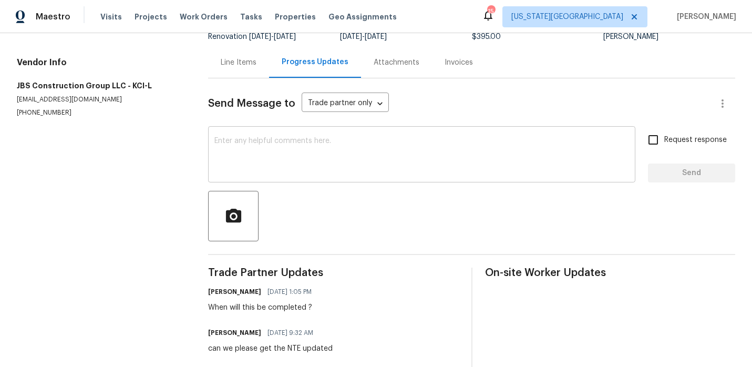
scroll to position [90, 0]
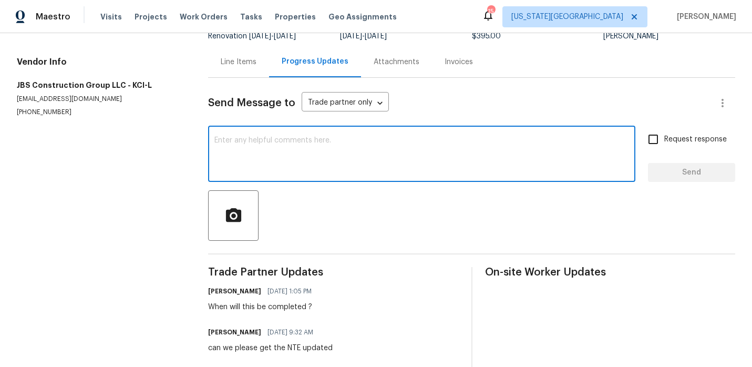
click at [270, 167] on textarea at bounding box center [422, 155] width 415 height 37
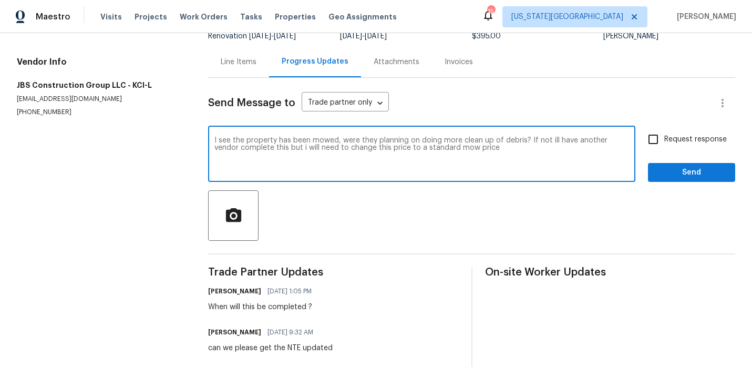
type textarea "I see the property has been mowed, were they planning on doing more clean up of…"
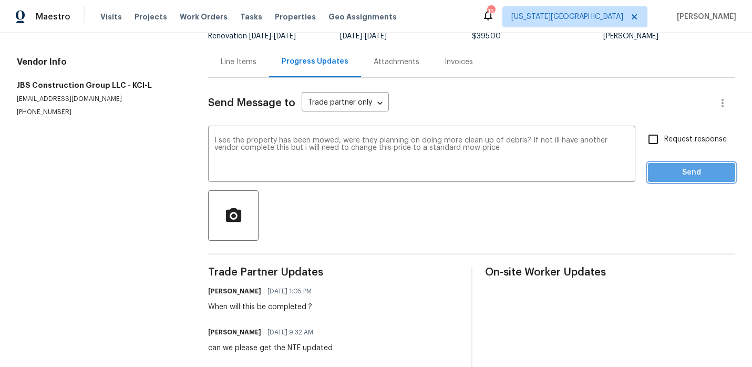
click at [699, 170] on span "Send" at bounding box center [692, 172] width 70 height 13
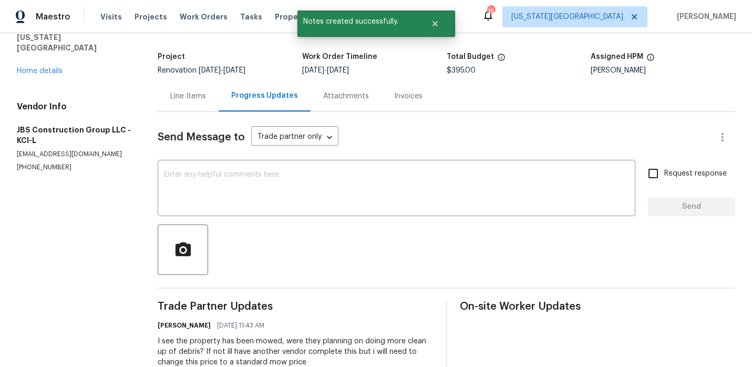
scroll to position [0, 0]
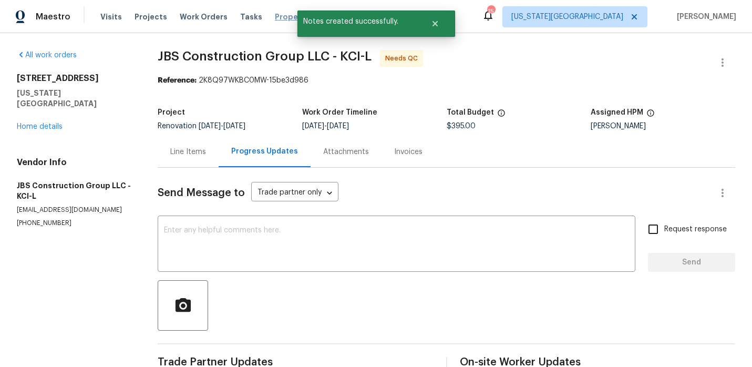
click at [275, 13] on span "Properties" at bounding box center [295, 17] width 41 height 11
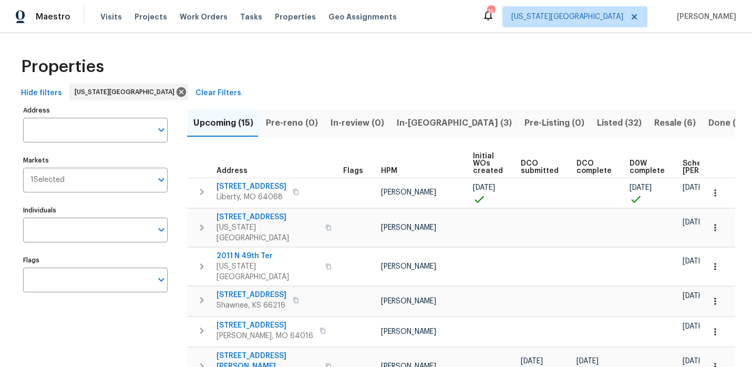
click at [597, 121] on span "Listed (32)" at bounding box center [619, 123] width 45 height 15
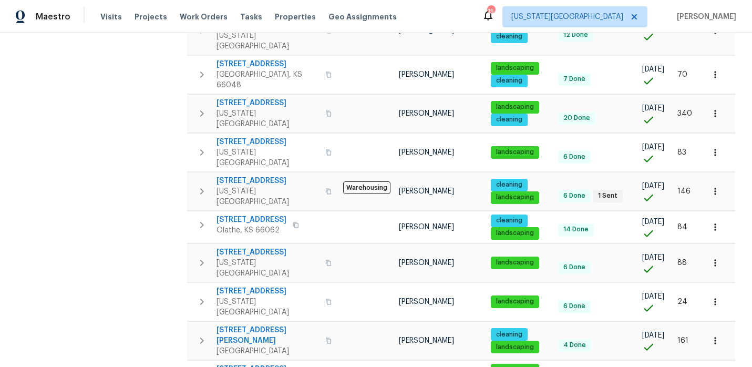
scroll to position [369, 0]
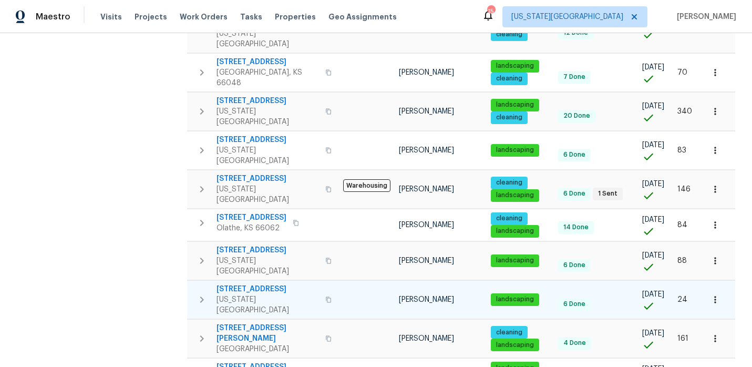
click at [268, 284] on span "[STREET_ADDRESS]" at bounding box center [268, 289] width 103 height 11
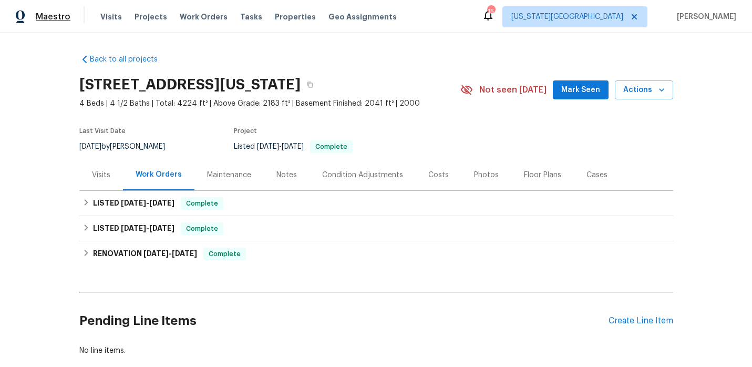
click at [38, 14] on span "Maestro" at bounding box center [53, 17] width 35 height 11
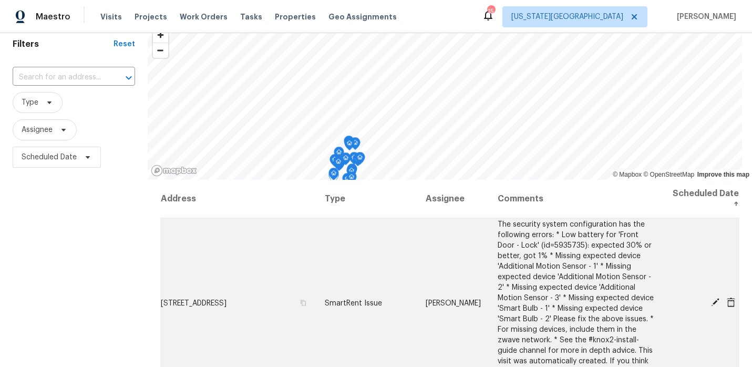
scroll to position [14, 0]
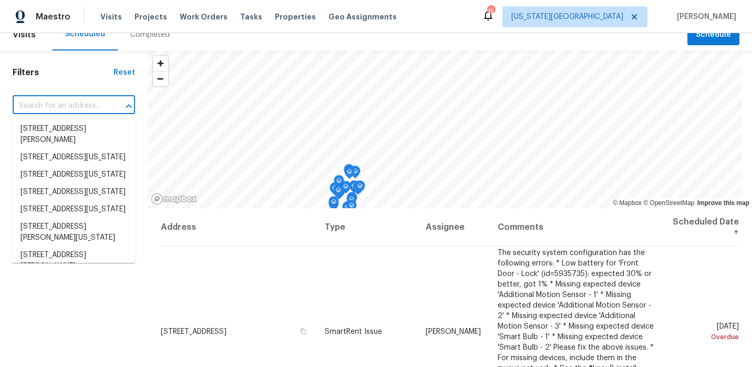
click at [76, 105] on input "text" at bounding box center [59, 106] width 93 height 16
click at [14, 303] on div "Filters Reset ​ Type Assignee Scheduled Date" at bounding box center [74, 275] width 148 height 451
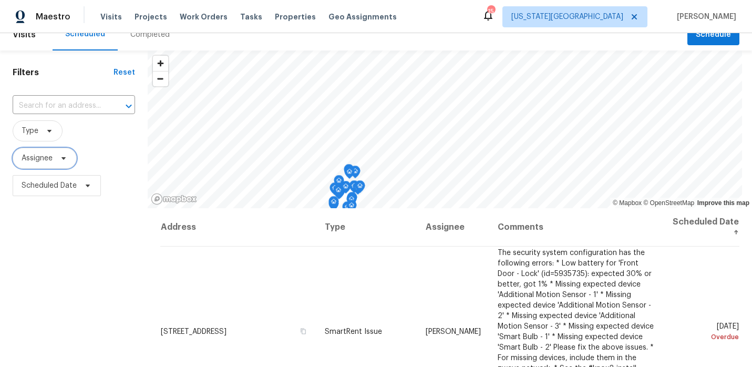
click at [47, 167] on span "Assignee" at bounding box center [45, 158] width 64 height 21
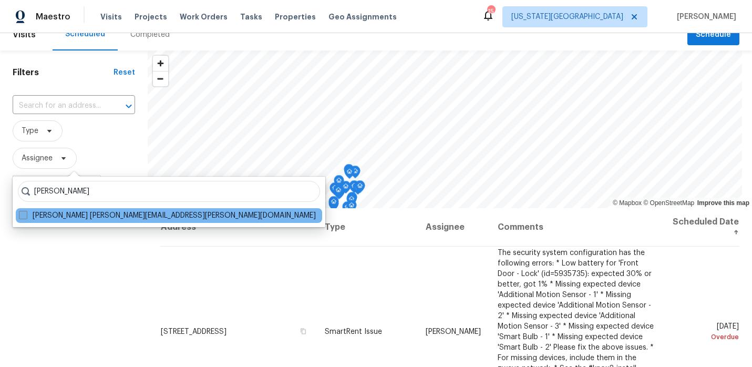
type input "[PERSON_NAME]"
click at [22, 218] on span at bounding box center [23, 215] width 8 height 8
click at [22, 217] on input "[PERSON_NAME] [PERSON_NAME][EMAIL_ADDRESS][PERSON_NAME][DOMAIN_NAME]" at bounding box center [22, 213] width 7 height 7
checkbox input "true"
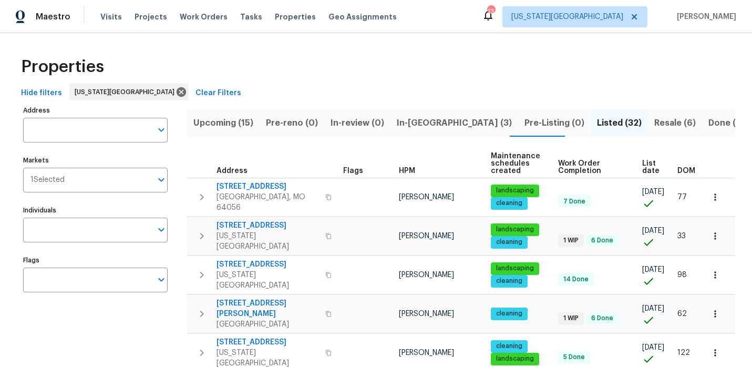
click at [409, 121] on span "In-reno (3)" at bounding box center [454, 123] width 115 height 15
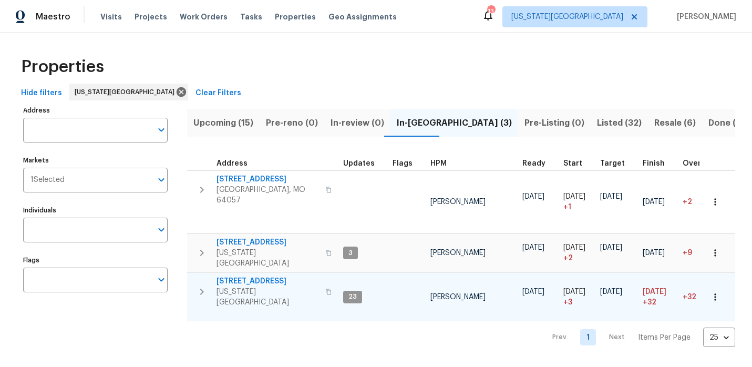
click at [248, 276] on span "[STREET_ADDRESS]" at bounding box center [268, 281] width 103 height 11
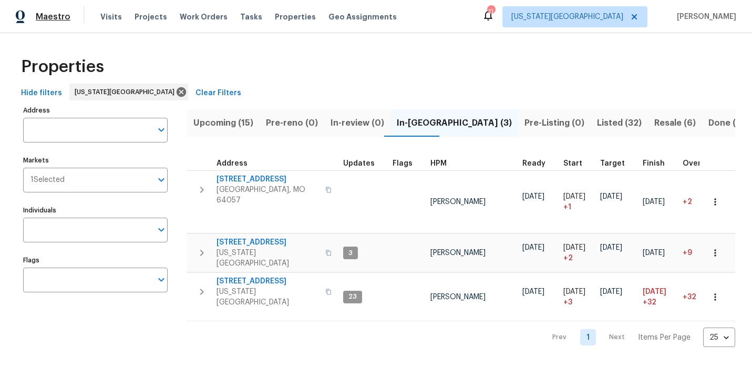
click at [47, 22] on span "Maestro" at bounding box center [53, 17] width 35 height 11
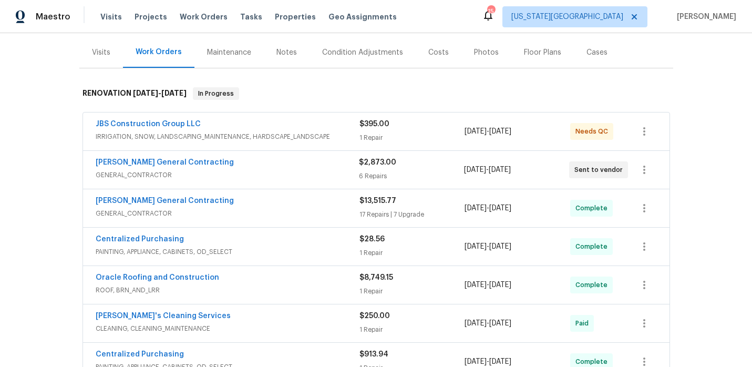
scroll to position [117, 0]
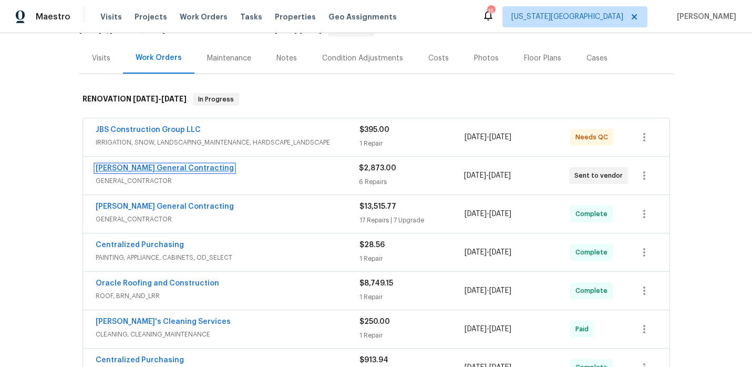
click at [164, 169] on link "[PERSON_NAME] General Contracting" at bounding box center [165, 168] width 138 height 7
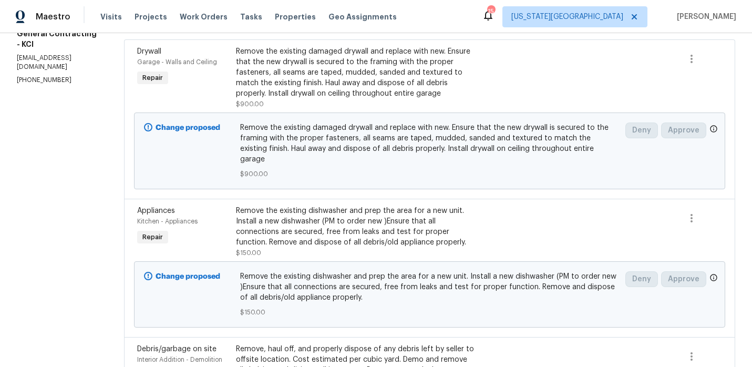
scroll to position [164, 0]
click at [360, 81] on div "Remove the existing damaged drywall and replace with new. Ensure that the new d…" at bounding box center [356, 71] width 240 height 53
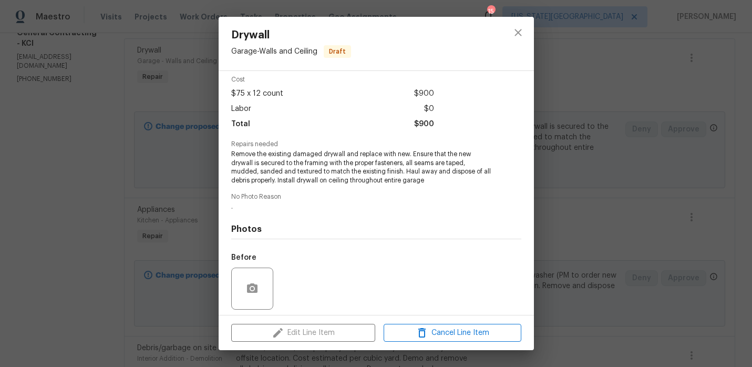
scroll to position [117, 0]
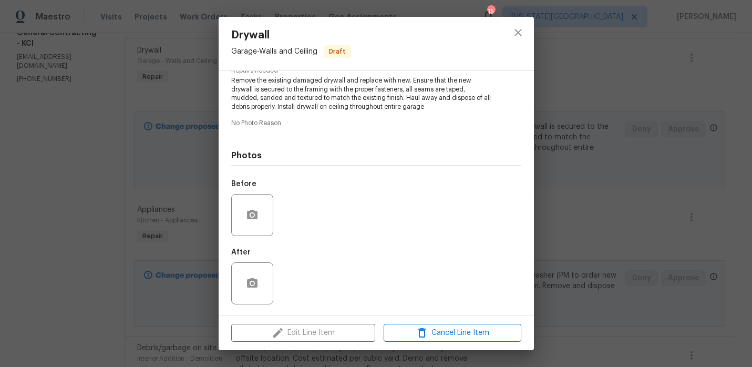
click at [312, 324] on div "Edit Line Item Cancel Line Item" at bounding box center [376, 332] width 315 height 35
click at [516, 29] on icon "close" at bounding box center [518, 32] width 13 height 13
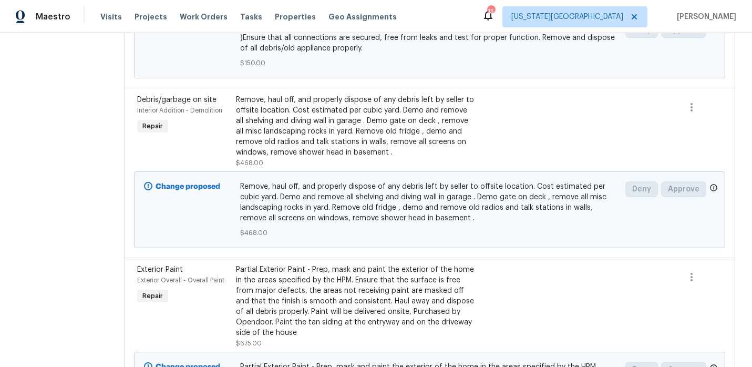
scroll to position [412, 0]
